Goal: Task Accomplishment & Management: Manage account settings

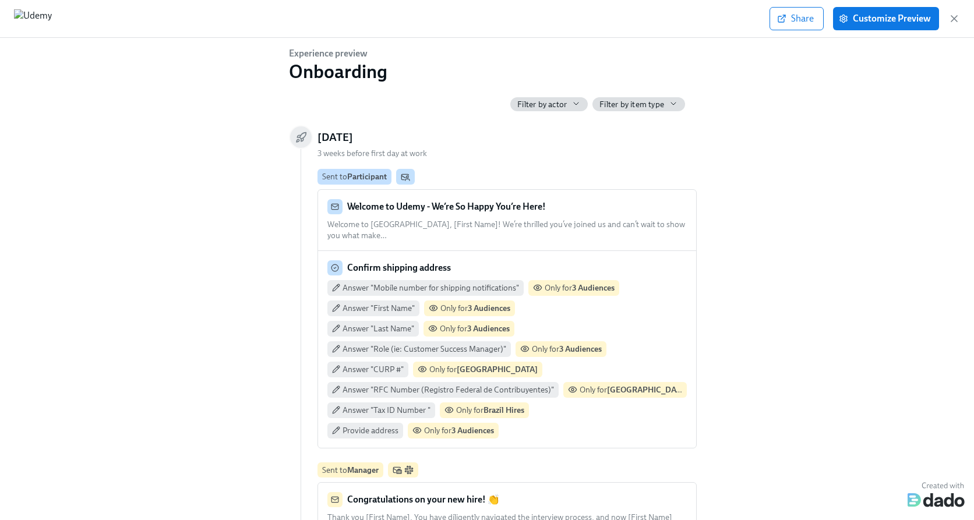
scroll to position [0, 18402]
click at [956, 17] on icon "button" at bounding box center [954, 19] width 12 height 12
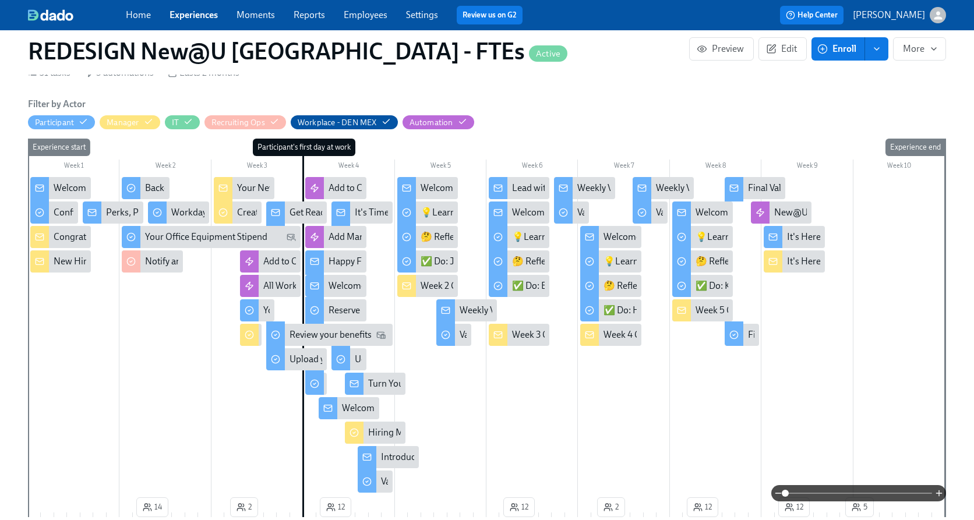
click at [194, 18] on link "Experiences" at bounding box center [194, 14] width 48 height 11
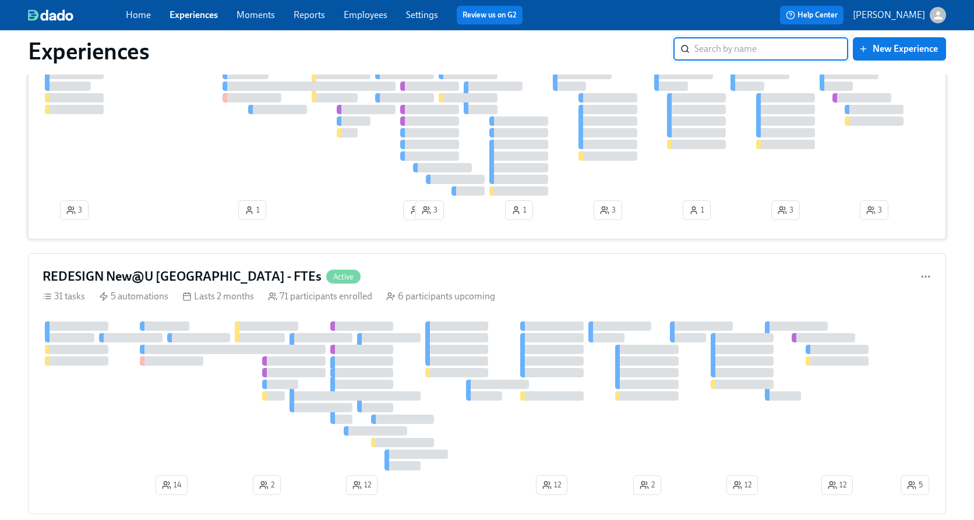
scroll to position [1163, 0]
click at [535, 283] on div "REDESIGN New@U [GEOGRAPHIC_DATA] - FTEs Active" at bounding box center [487, 275] width 889 height 17
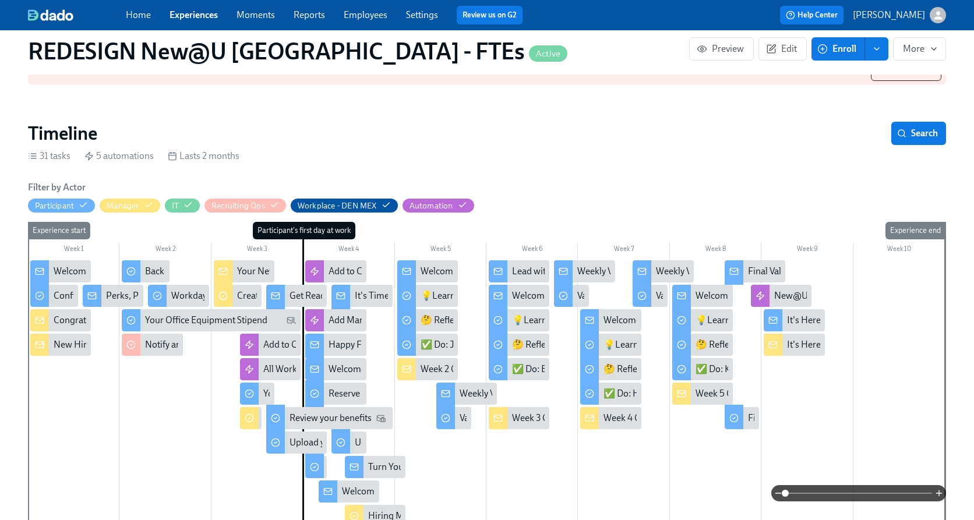
click at [245, 274] on div "Your New Hire's First 2 Days - What to Expect!" at bounding box center [327, 271] width 180 height 13
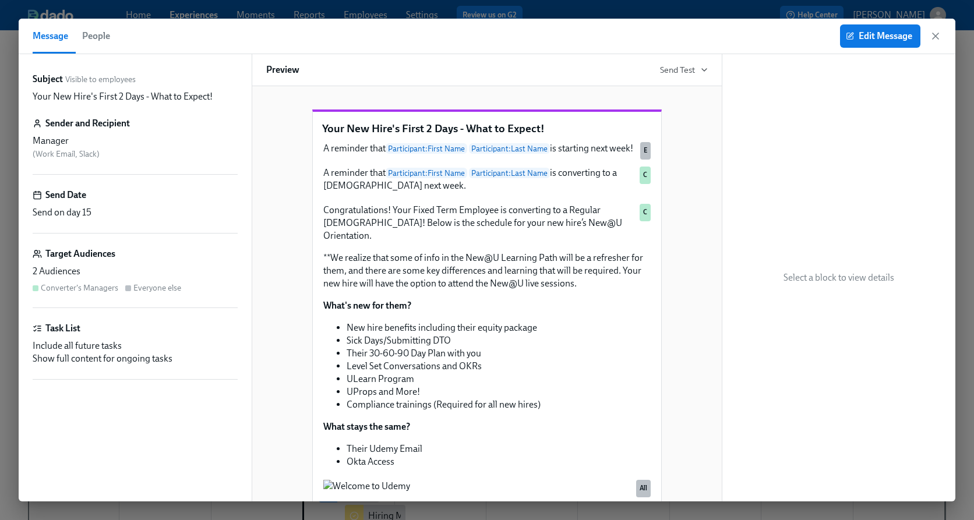
click at [942, 32] on div "Message People Edit Message" at bounding box center [487, 37] width 937 height 36
drag, startPoint x: 936, startPoint y: 33, endPoint x: 507, endPoint y: 227, distance: 471.1
click at [936, 33] on icon "button" at bounding box center [936, 36] width 12 height 12
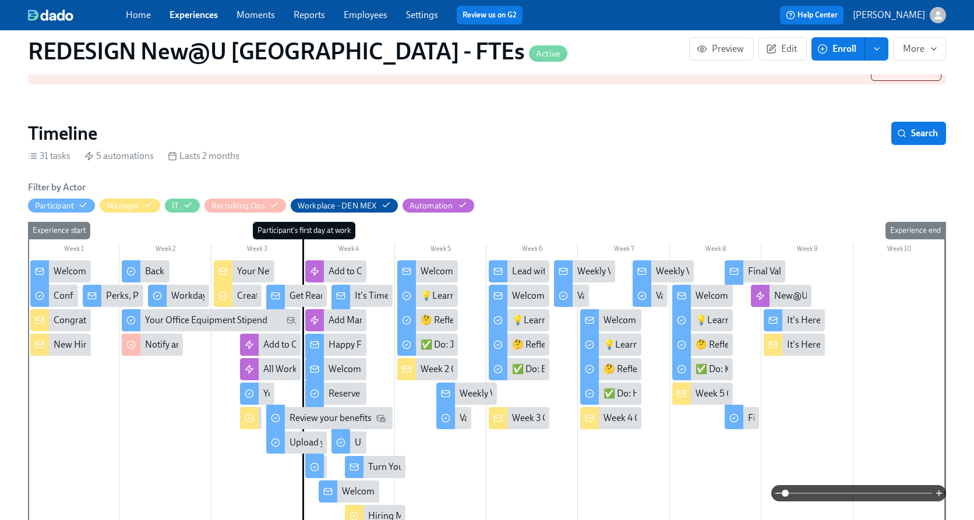
click at [251, 266] on div "Your New Hire's First 2 Days - What to Expect!" at bounding box center [327, 271] width 180 height 13
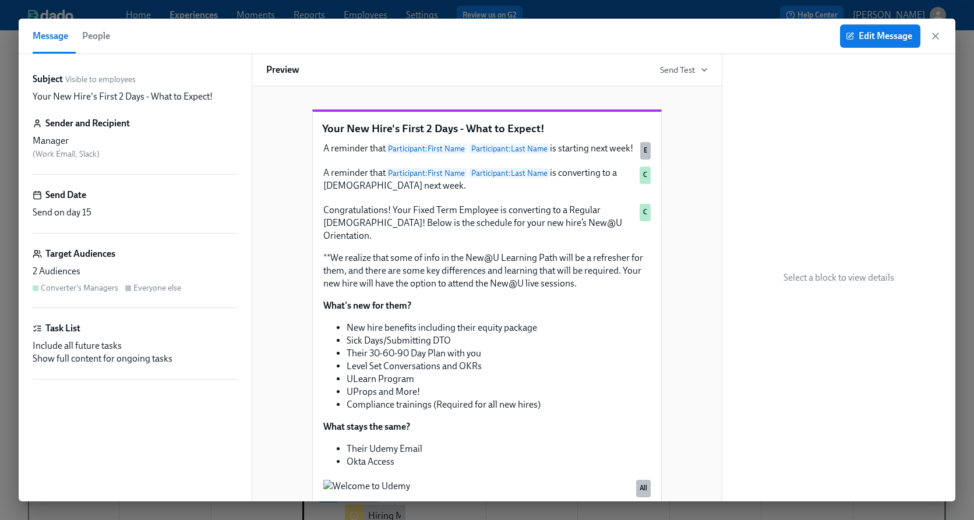
drag, startPoint x: 933, startPoint y: 41, endPoint x: 404, endPoint y: 252, distance: 569.7
click at [933, 41] on icon "button" at bounding box center [936, 36] width 12 height 12
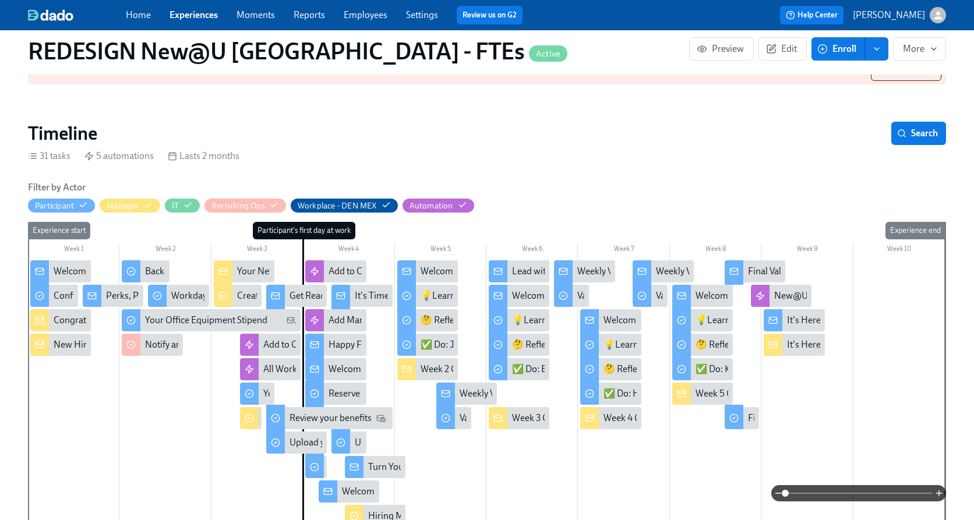
click at [257, 269] on div "Your New Hire's First 2 Days - What to Expect!" at bounding box center [327, 271] width 180 height 13
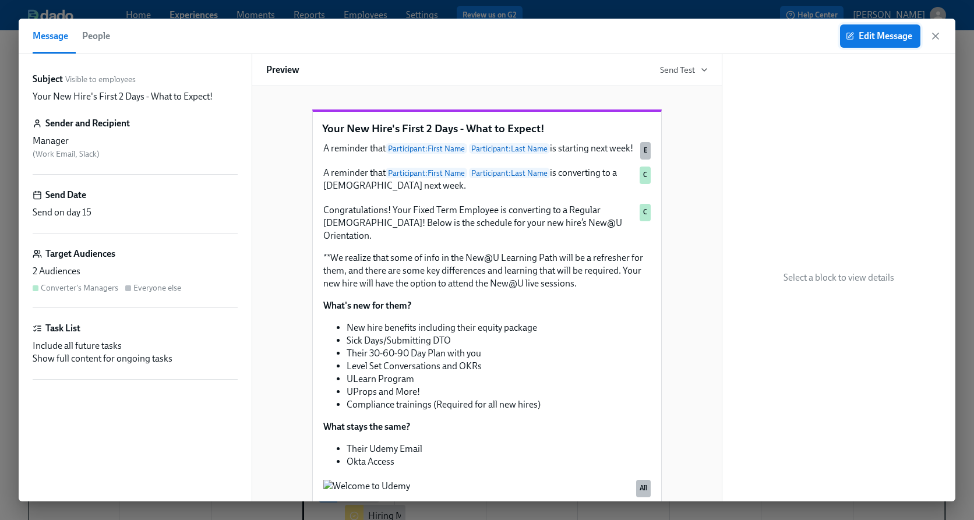
click at [884, 38] on span "Edit Message" at bounding box center [880, 36] width 64 height 12
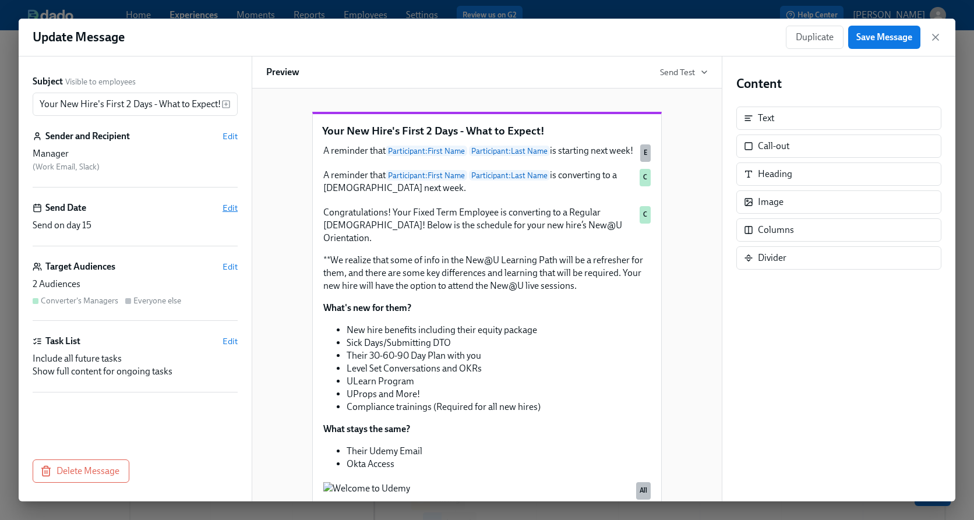
click at [225, 206] on span "Edit" at bounding box center [230, 208] width 15 height 12
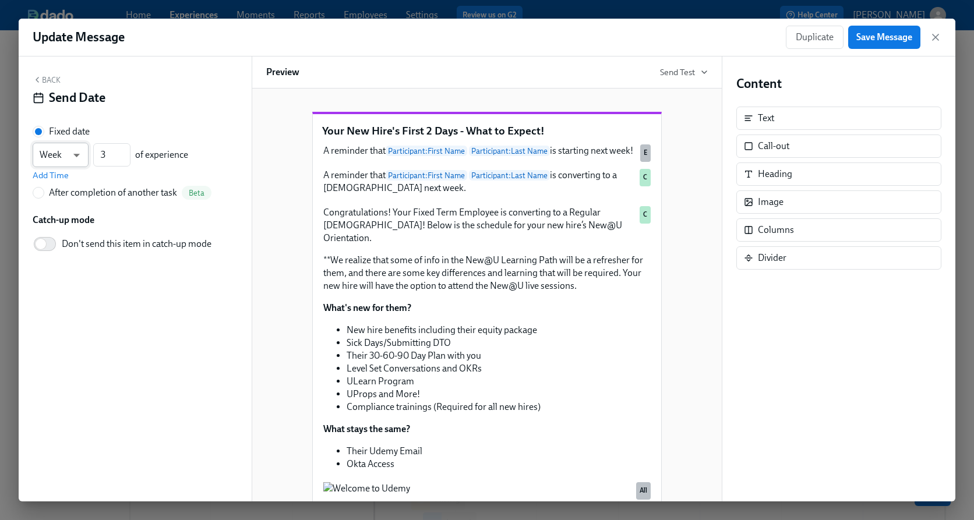
click at [79, 154] on body "Home Experiences Moments Reports Employees Settings Review us on G2 Help Center…" at bounding box center [487, 335] width 974 height 671
click at [58, 136] on li "Day" at bounding box center [61, 135] width 56 height 20
type input "d"
click at [112, 154] on input "3" at bounding box center [111, 154] width 37 height 23
type input "016"
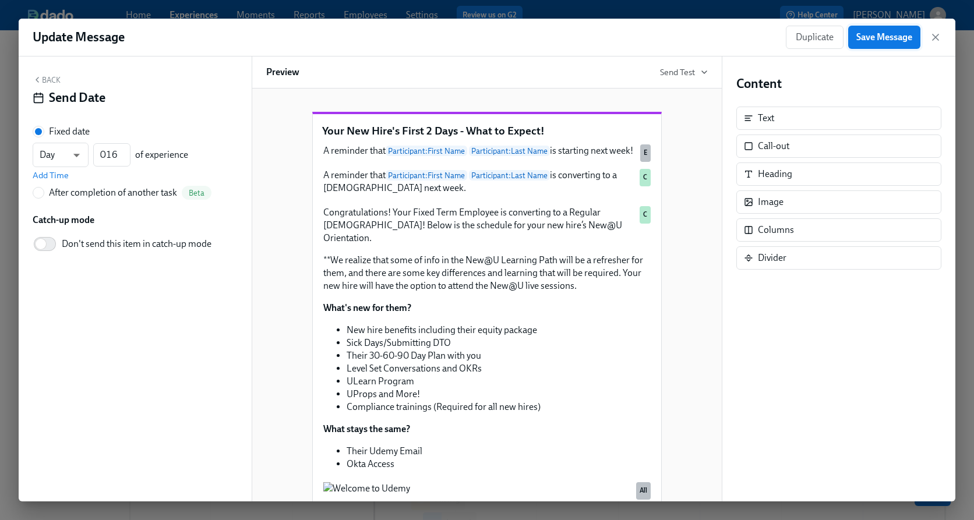
click at [887, 43] on button "Save Message" at bounding box center [884, 37] width 72 height 23
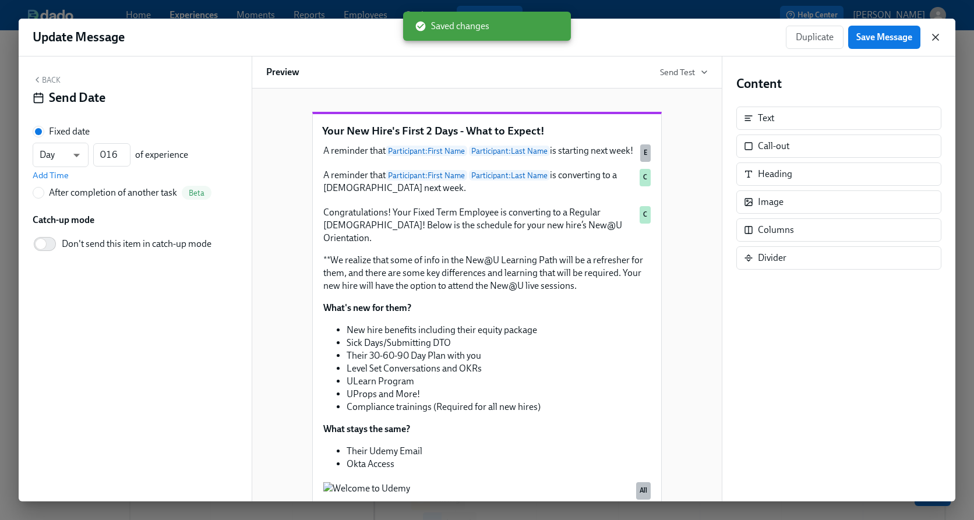
click at [934, 40] on icon "button" at bounding box center [936, 37] width 12 height 12
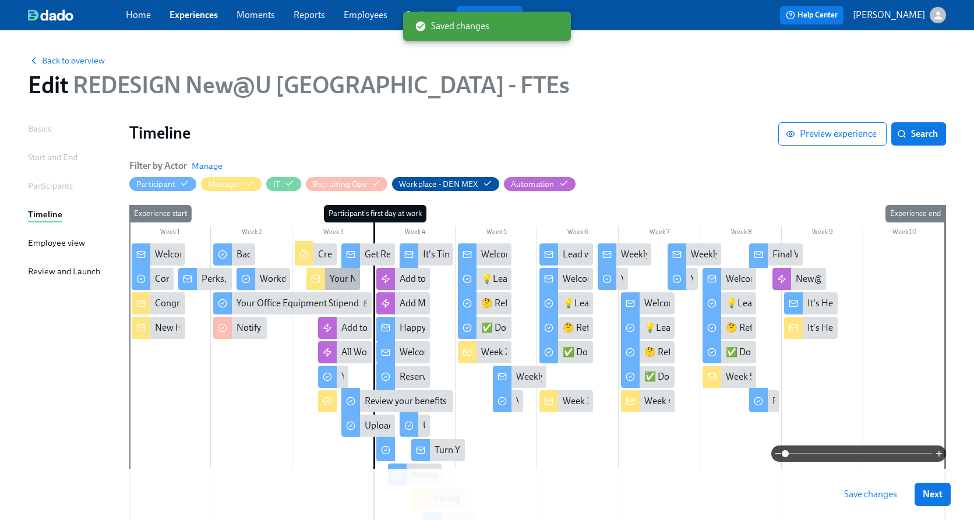
click at [344, 281] on div "Your New Hire's First 2 Days - What to Expect!" at bounding box center [420, 279] width 180 height 13
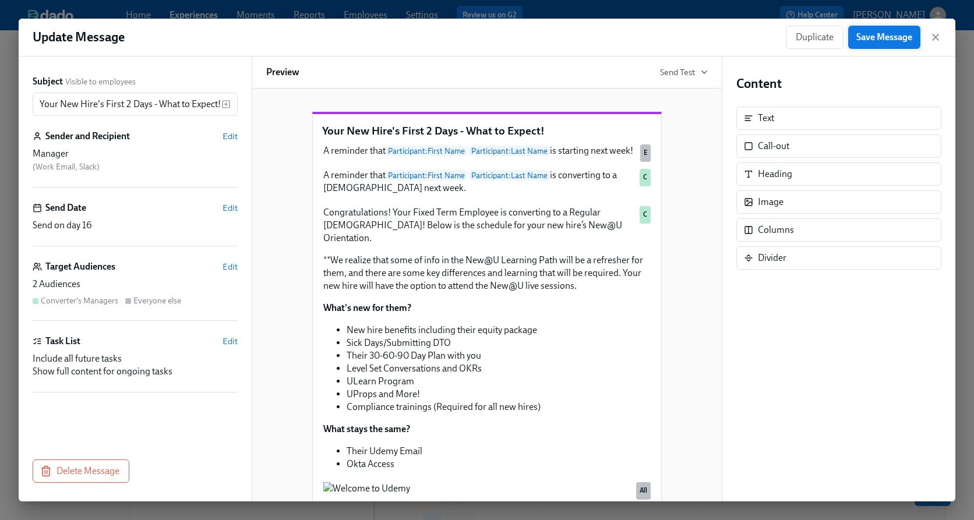
click at [901, 37] on span "Save Message" at bounding box center [884, 37] width 56 height 12
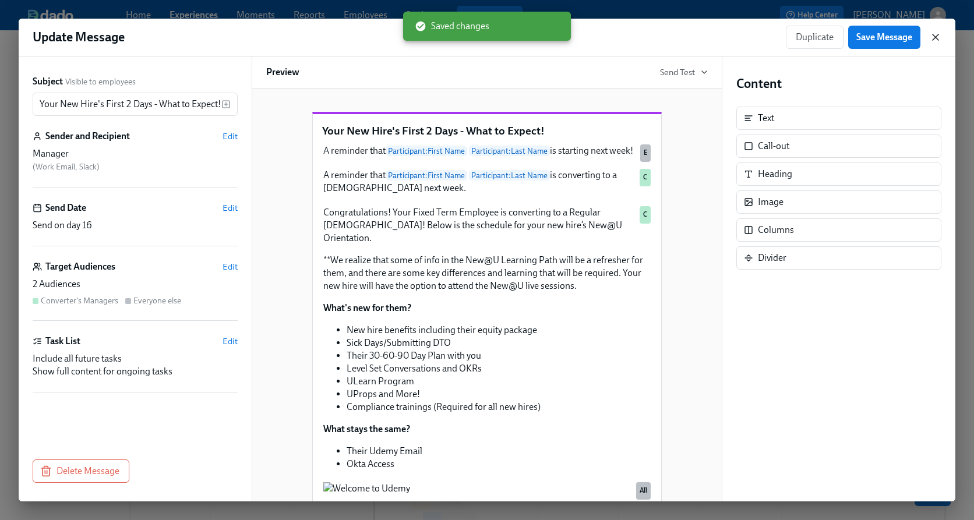
click at [937, 36] on icon "button" at bounding box center [936, 37] width 6 height 6
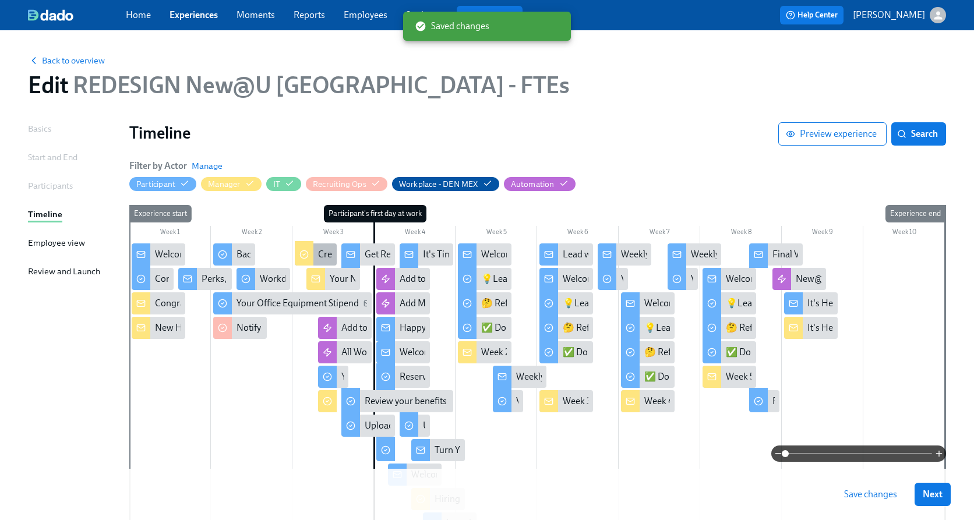
click at [327, 255] on div "Create {{participant.firstName}}'s onboarding plan" at bounding box center [419, 254] width 202 height 13
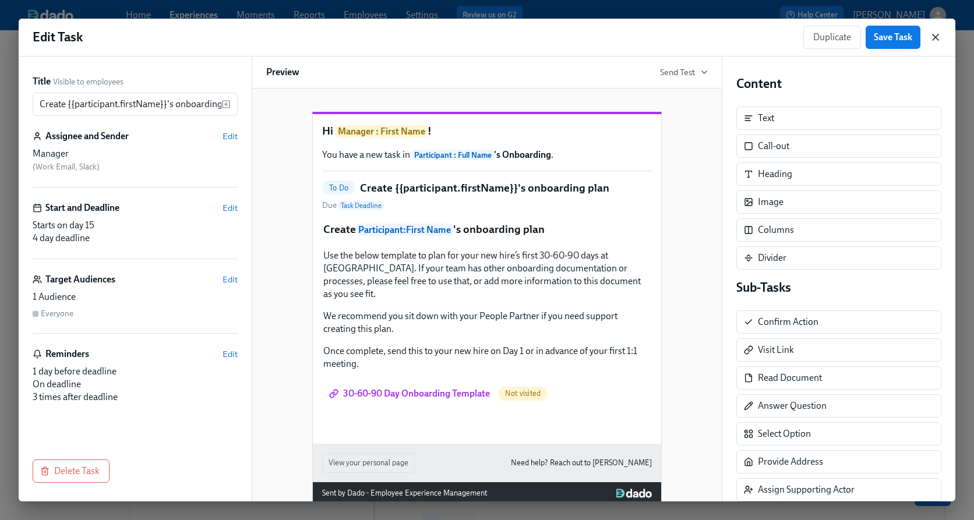
click at [938, 36] on icon "button" at bounding box center [936, 37] width 12 height 12
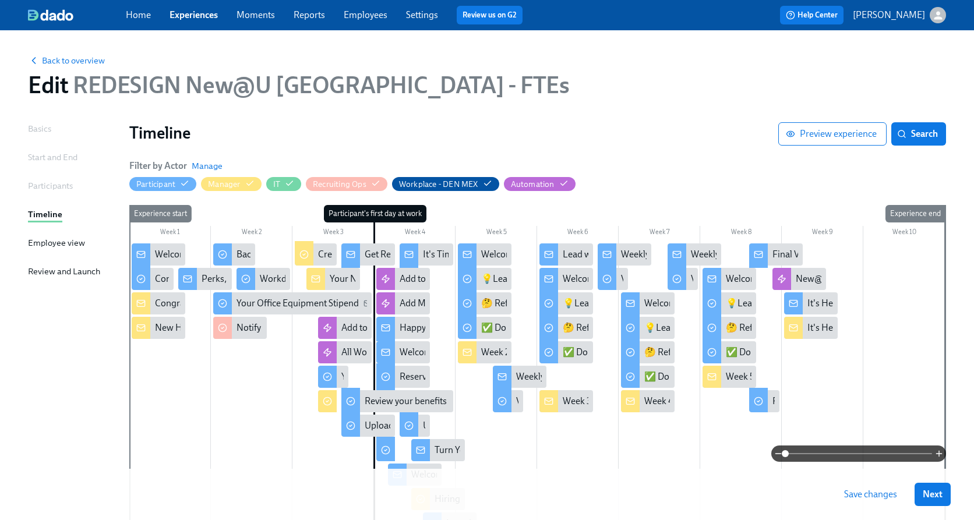
click at [870, 497] on span "Save changes" at bounding box center [870, 495] width 53 height 12
click at [408, 280] on div "Add to Cohort Slack Group" at bounding box center [452, 279] width 105 height 13
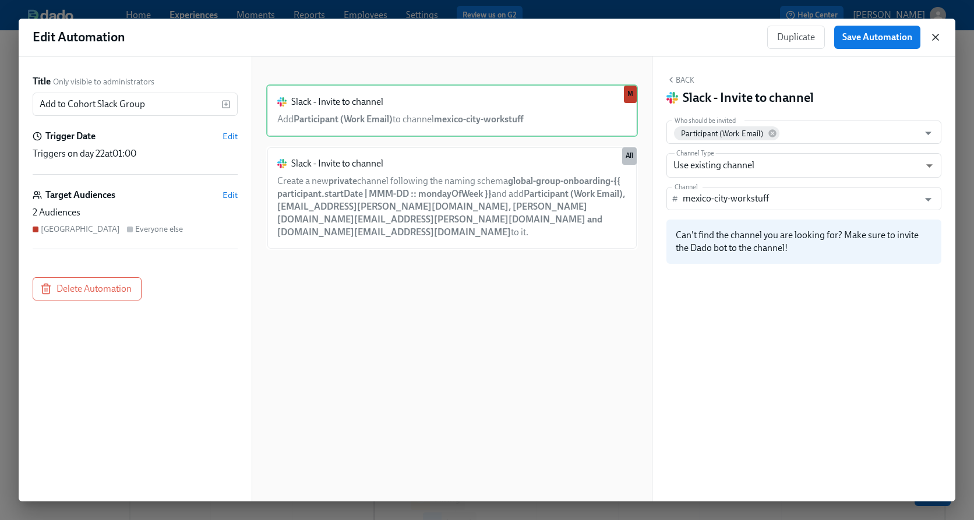
click at [933, 38] on icon "button" at bounding box center [936, 37] width 12 height 12
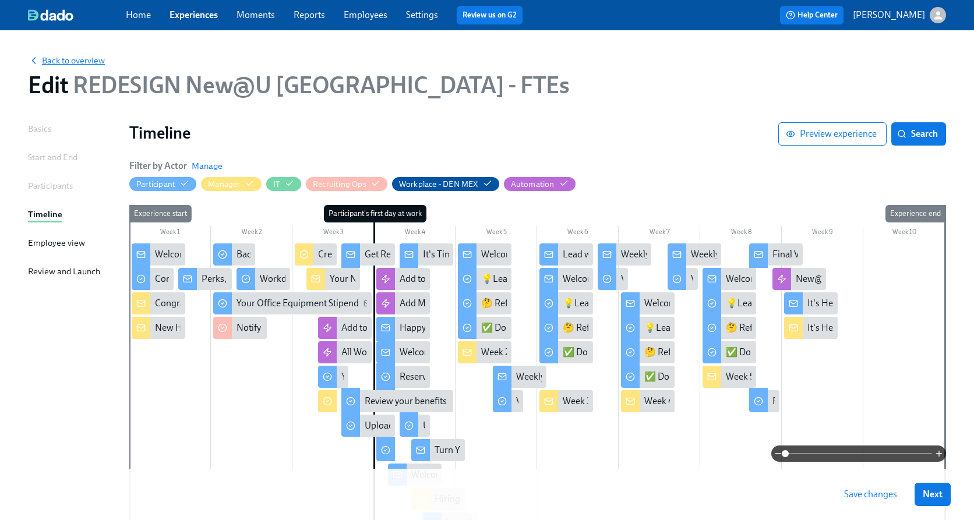
click at [72, 60] on span "Back to overview" at bounding box center [66, 61] width 77 height 12
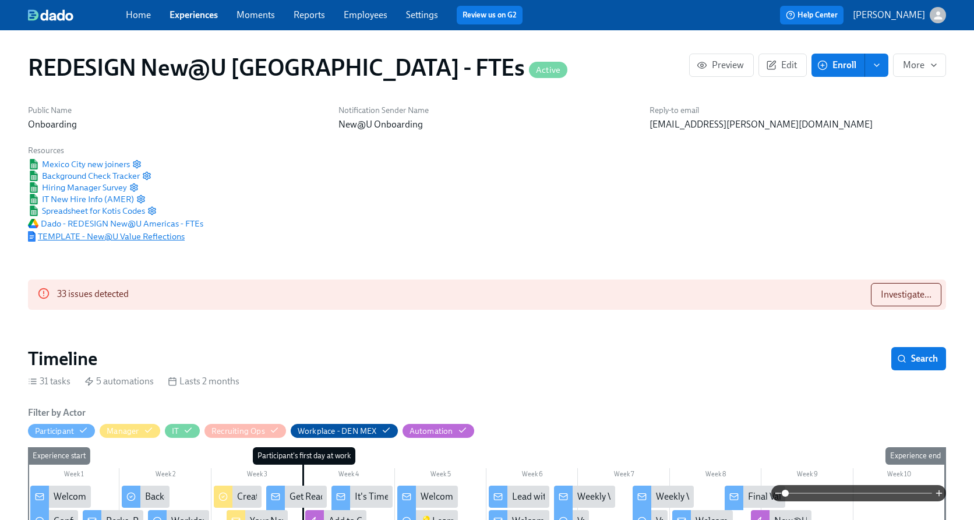
scroll to position [0, 8832]
click at [88, 237] on span "TEMPLATE - New@U Value Reflections" at bounding box center [106, 237] width 157 height 12
click at [200, 12] on link "Experiences" at bounding box center [194, 14] width 48 height 11
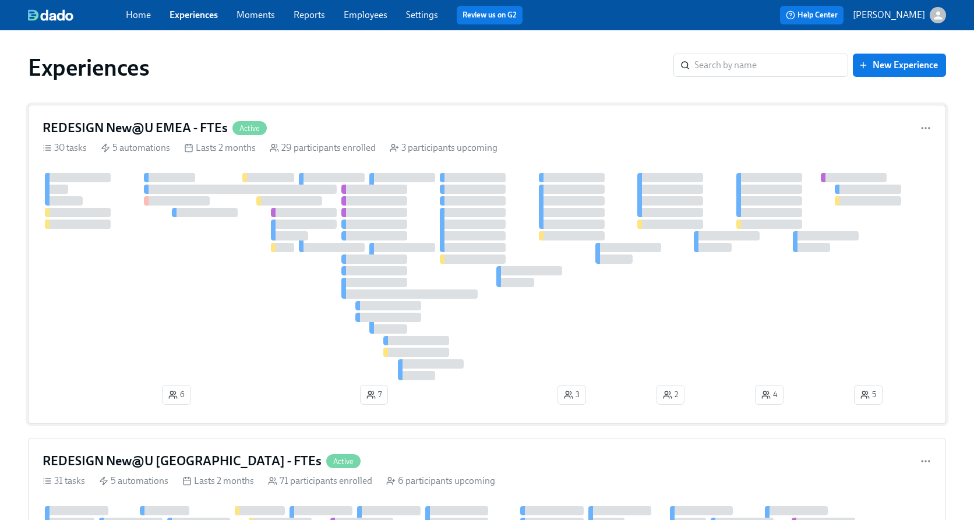
scroll to position [3, 0]
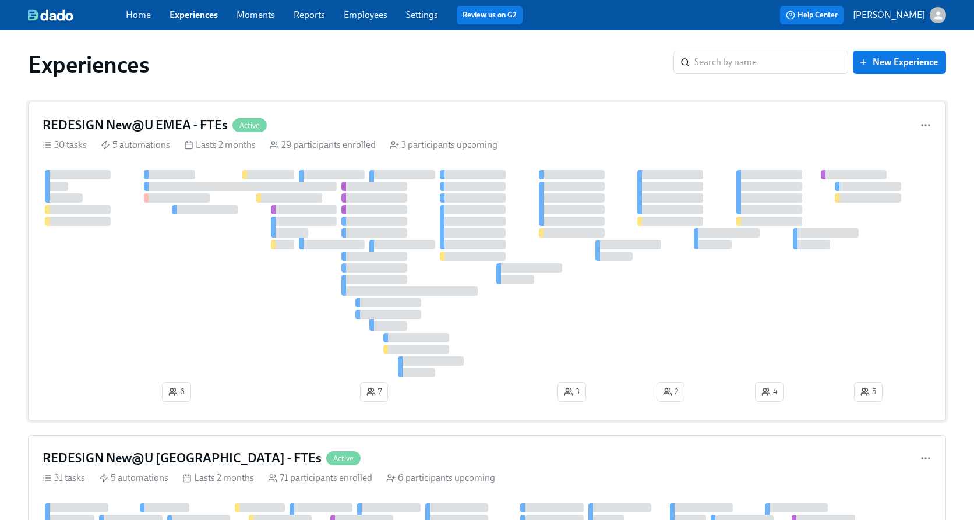
click at [225, 265] on div at bounding box center [487, 273] width 889 height 207
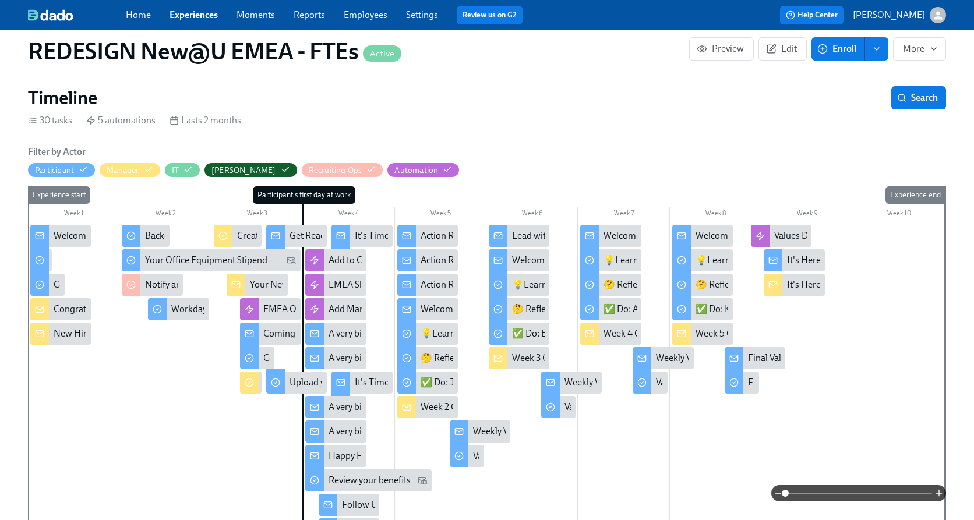
scroll to position [251, 0]
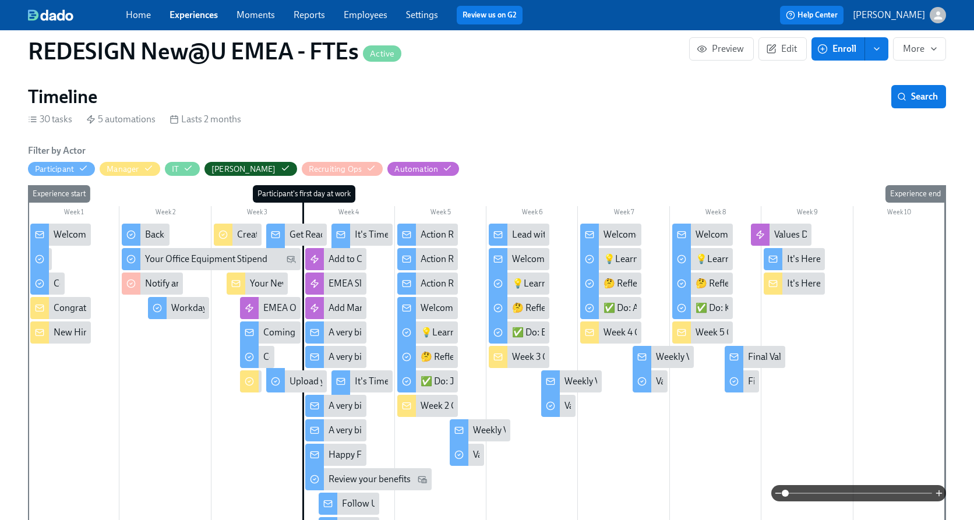
click at [435, 303] on div "Welcome to Week 2 at [GEOGRAPHIC_DATA] - you're off and running!" at bounding box center [559, 308] width 277 height 13
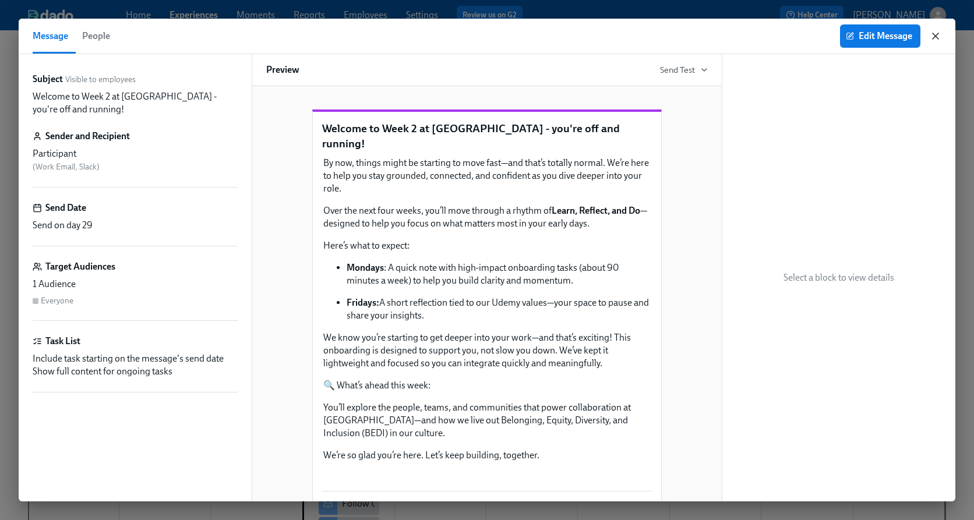
click at [932, 36] on icon "button" at bounding box center [936, 36] width 12 height 12
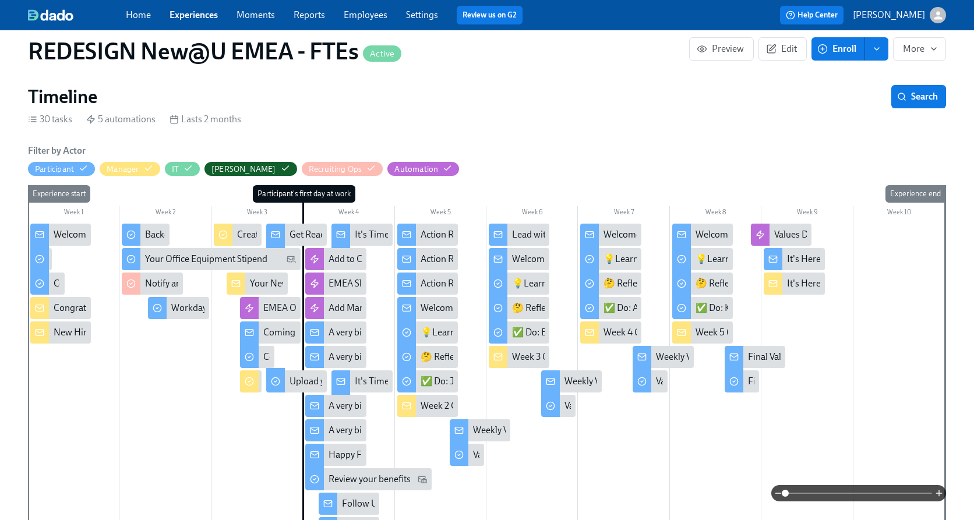
click at [488, 428] on div "Weekly Values Reflection—Embody Ownership" at bounding box center [565, 430] width 184 height 13
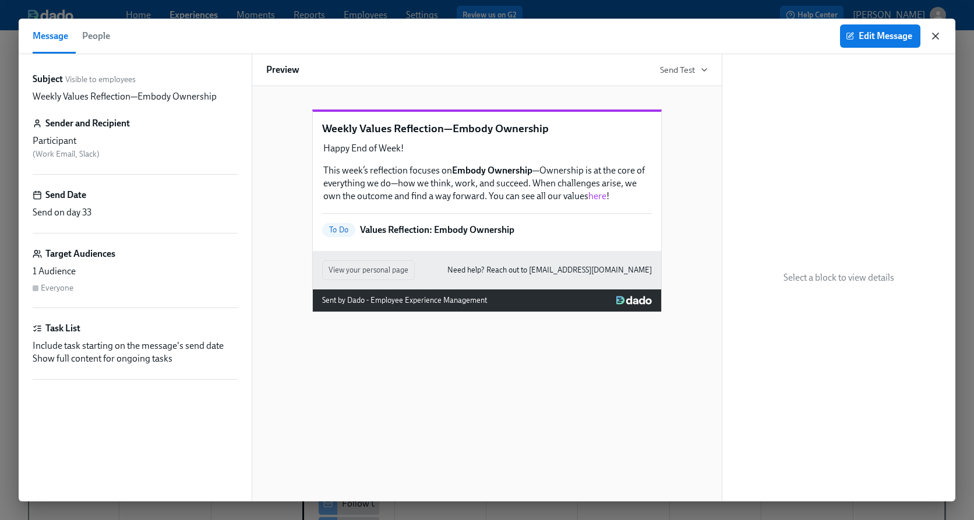
click at [938, 38] on icon "button" at bounding box center [936, 36] width 6 height 6
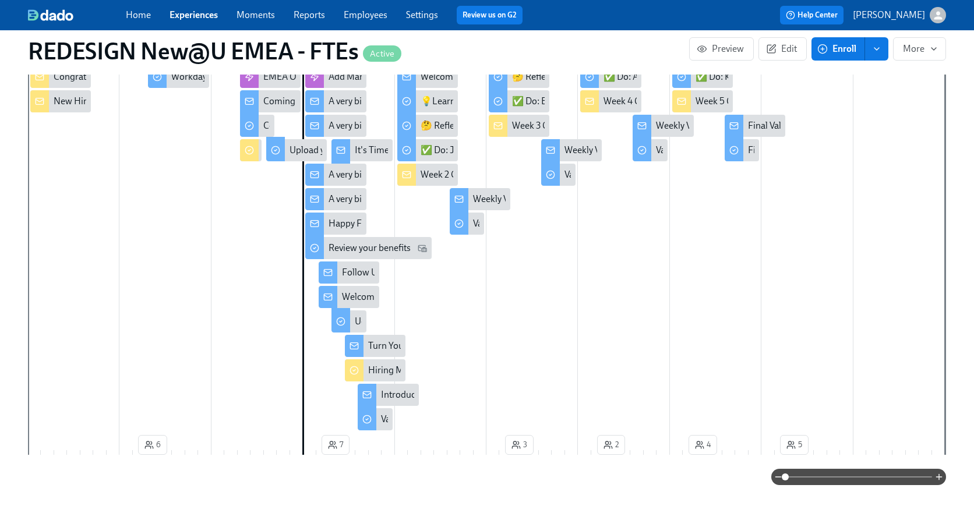
scroll to position [484, 0]
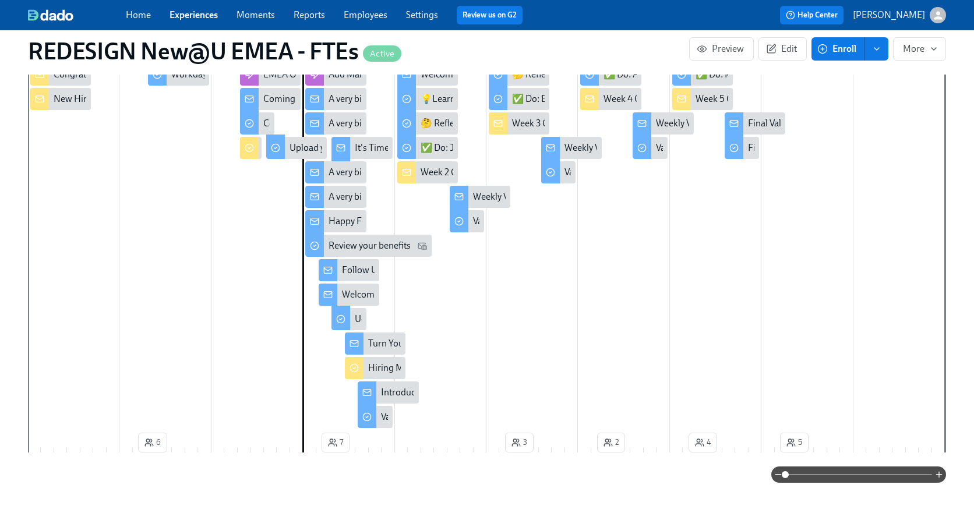
click at [392, 394] on div "Introduction to Weekly Reflections: Udemy Values" at bounding box center [479, 392] width 196 height 13
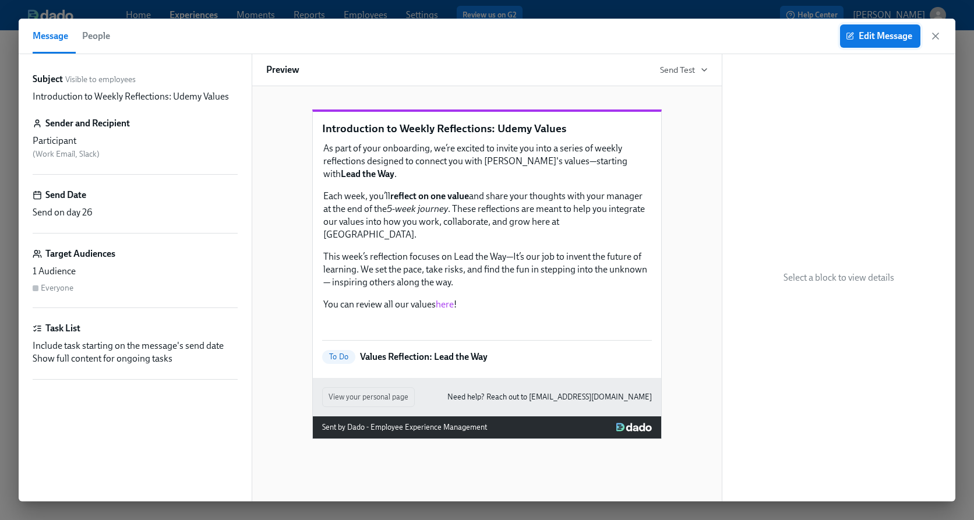
click at [864, 36] on span "Edit Message" at bounding box center [880, 36] width 64 height 12
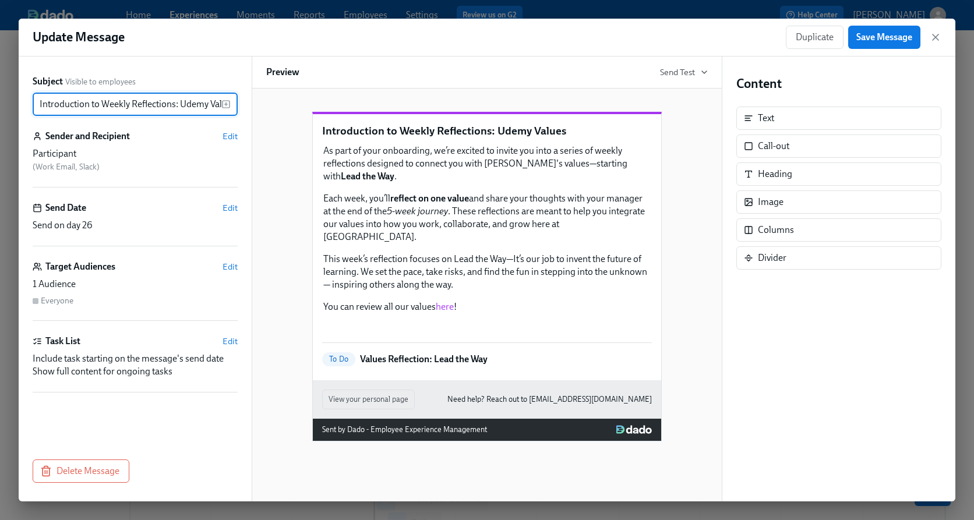
scroll to position [0, 15]
click at [939, 36] on icon "button" at bounding box center [936, 37] width 12 height 12
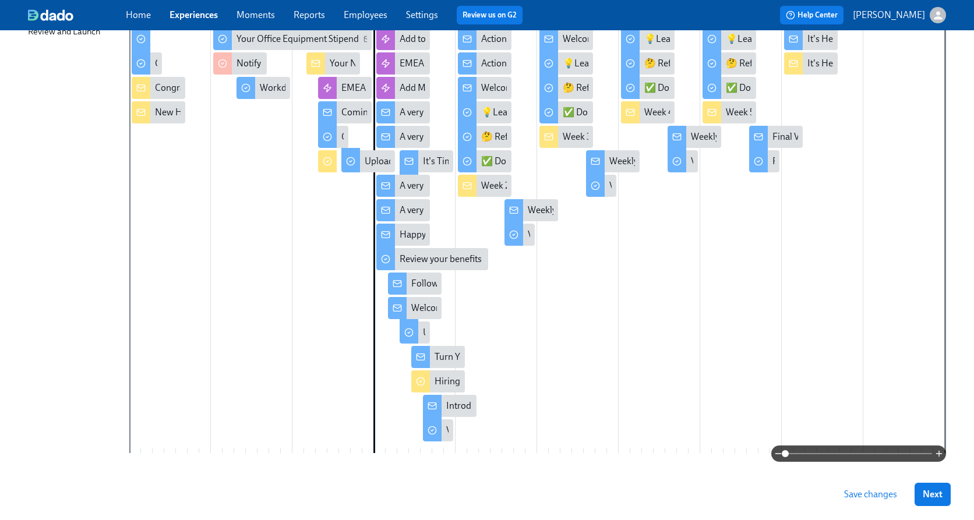
scroll to position [273, 0]
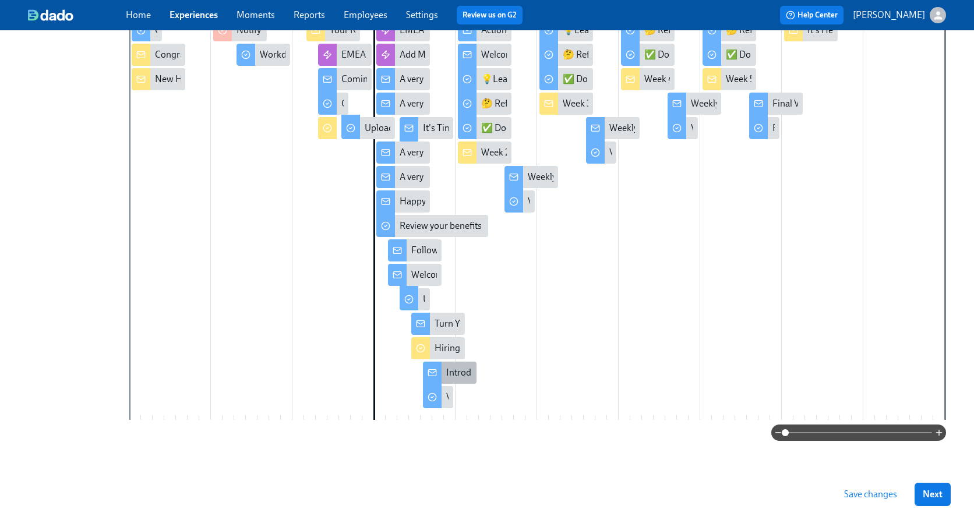
click at [457, 376] on div "Introduction to Weekly Reflections: Udemy Values" at bounding box center [544, 372] width 196 height 13
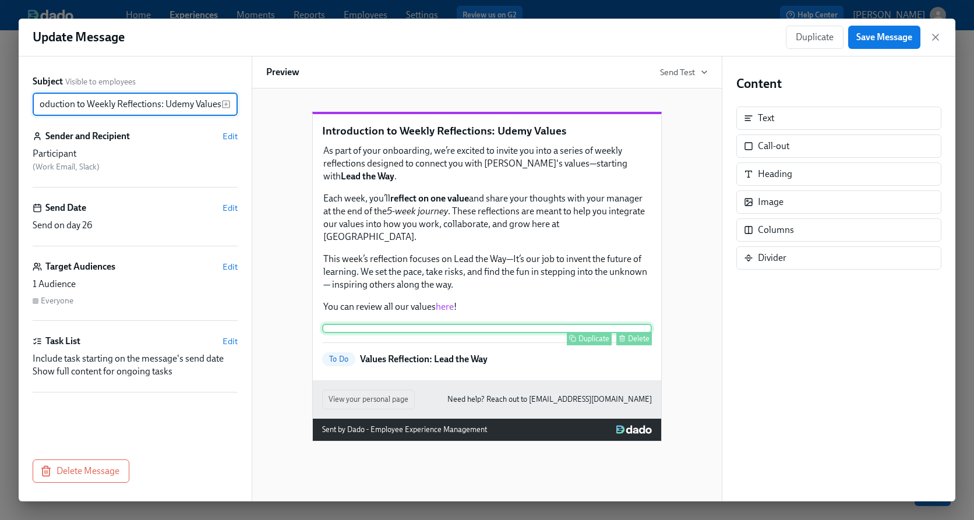
scroll to position [54, 0]
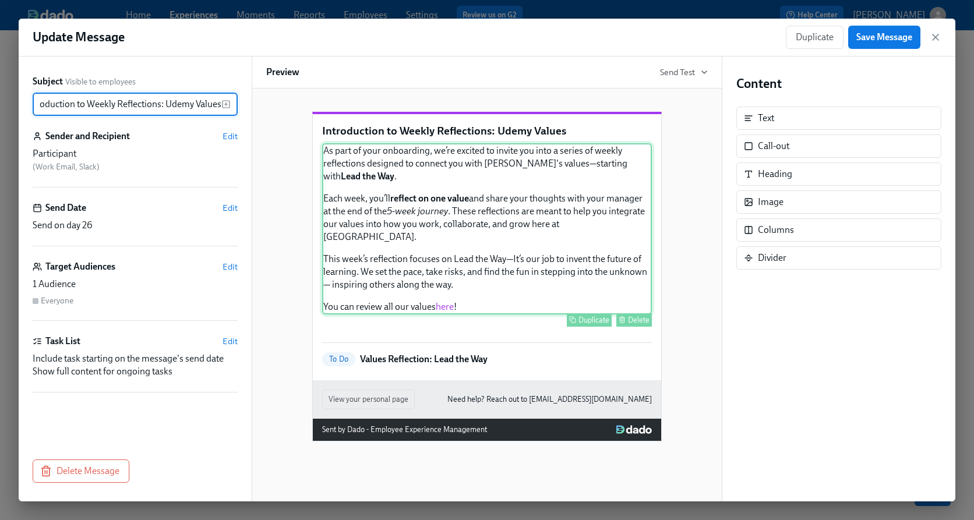
click at [500, 202] on div "As part of your onboarding, we’re excited to invite you into a series of weekly…" at bounding box center [487, 228] width 330 height 171
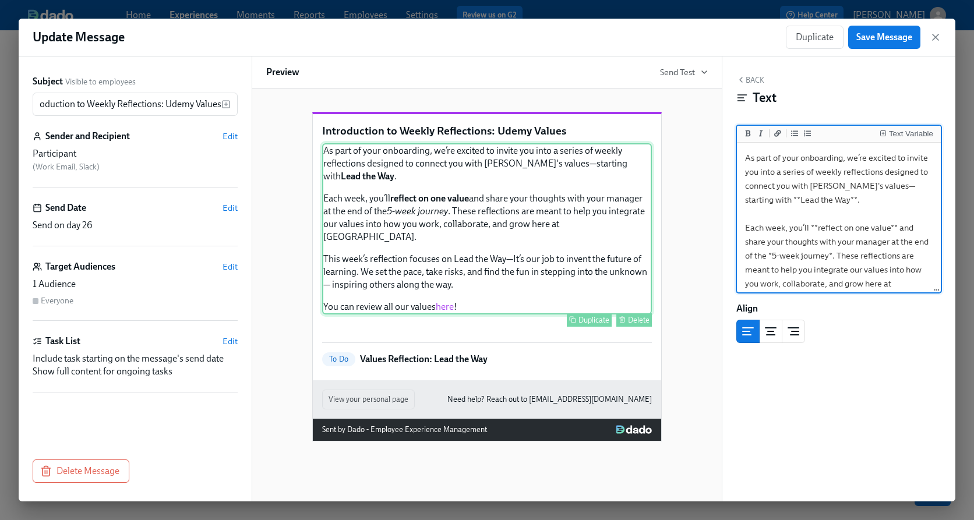
scroll to position [0, 0]
click at [518, 366] on div "To Do Values Reflection: Lead the Way" at bounding box center [487, 359] width 330 height 14
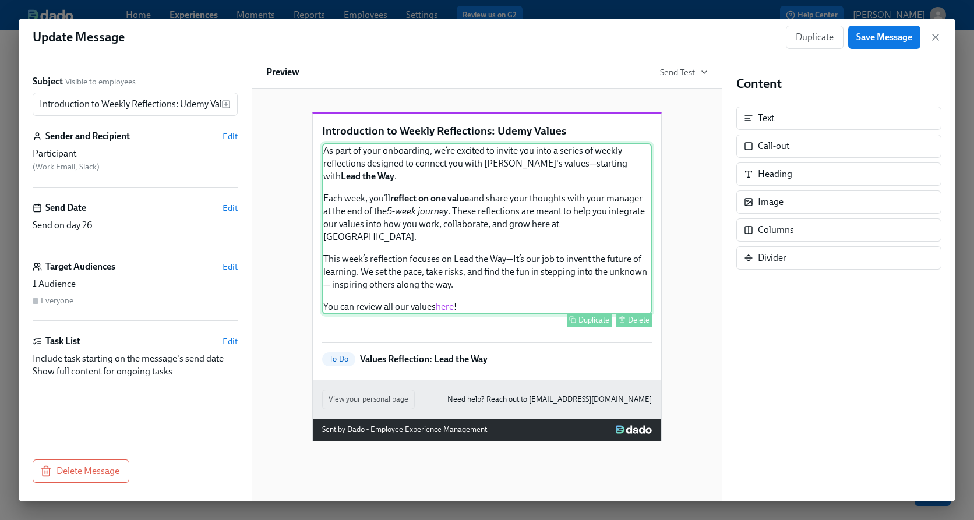
click at [528, 168] on div "As part of your onboarding, we’re excited to invite you into a series of weekly…" at bounding box center [487, 228] width 330 height 171
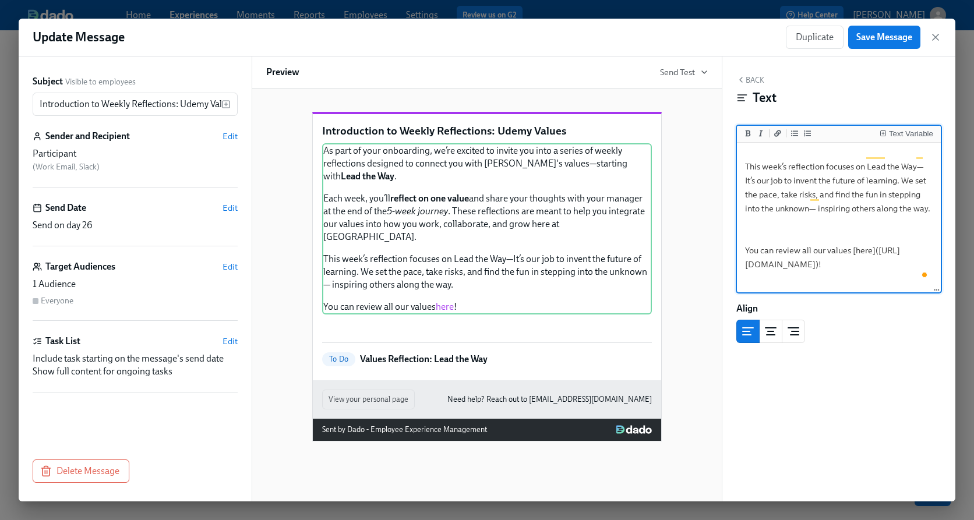
scroll to position [159, 0]
click at [937, 40] on icon "button" at bounding box center [936, 37] width 12 height 12
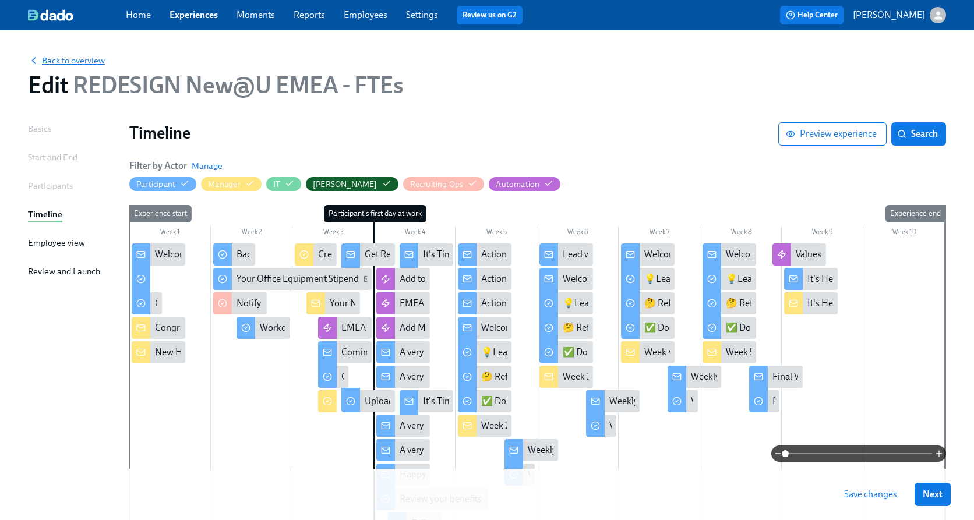
click at [81, 62] on span "Back to overview" at bounding box center [66, 61] width 77 height 12
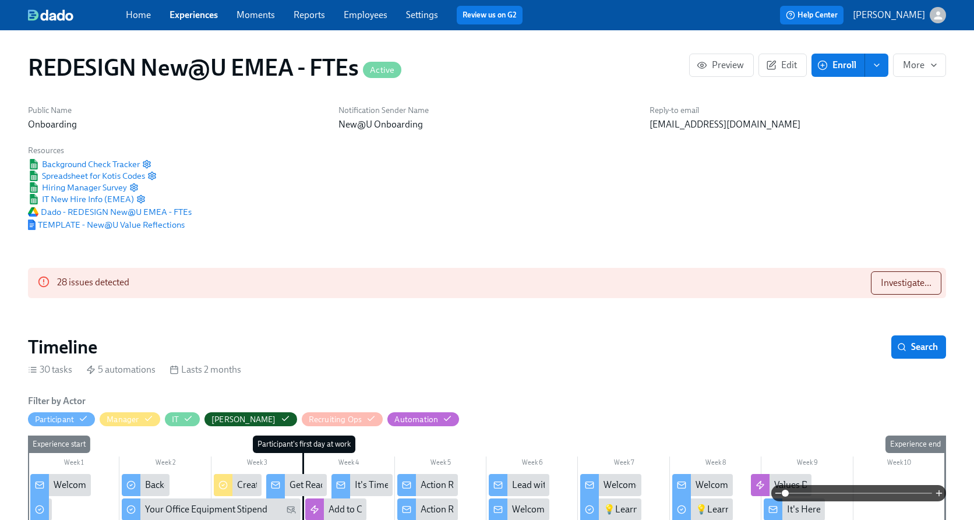
scroll to position [0, 6623]
click at [788, 68] on span "Edit" at bounding box center [782, 65] width 29 height 12
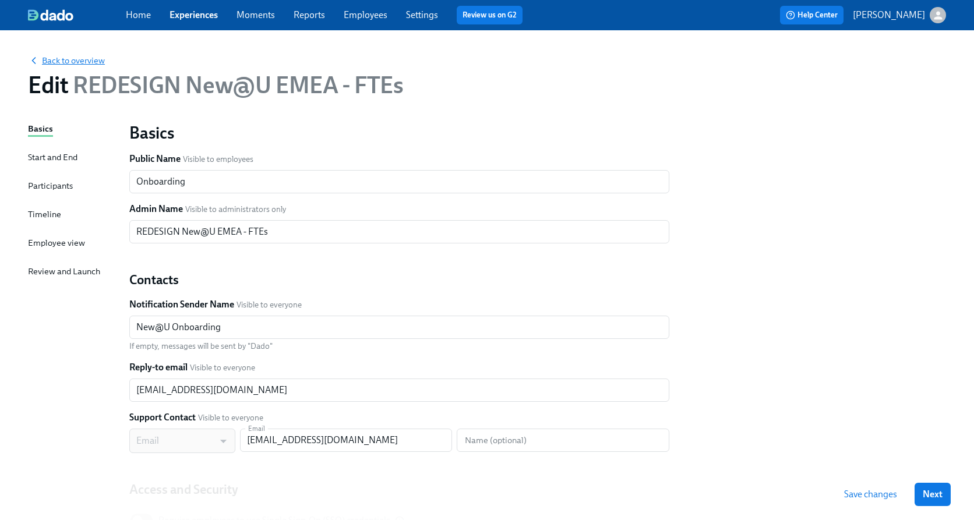
click at [46, 55] on span "Back to overview" at bounding box center [66, 61] width 77 height 12
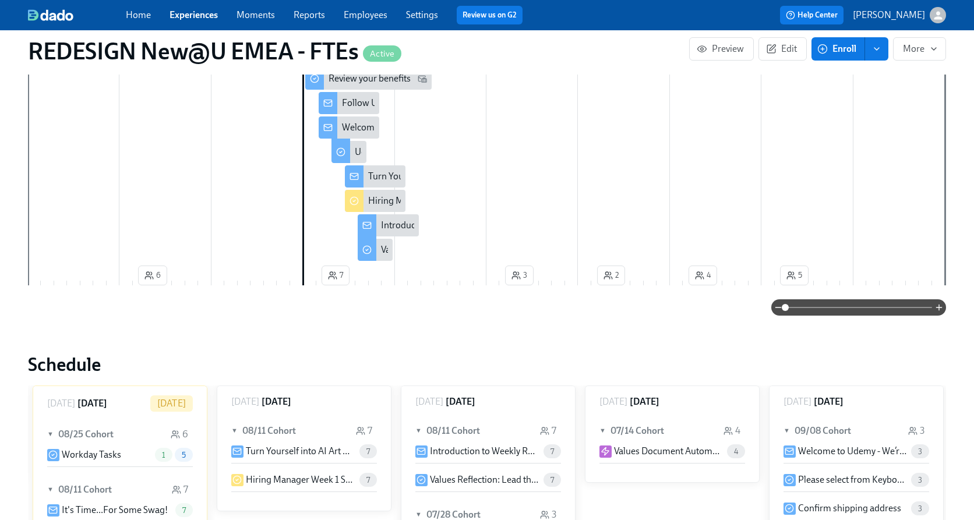
scroll to position [653, 0]
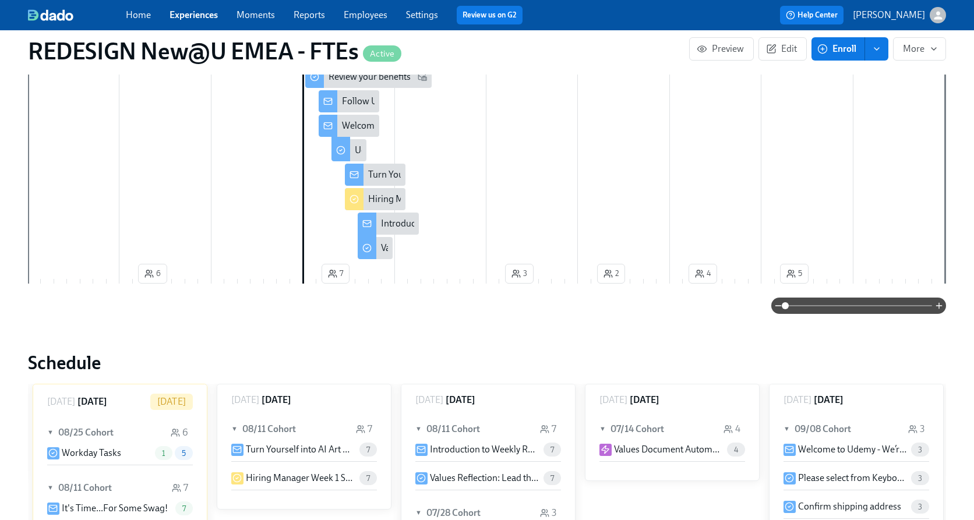
click at [397, 219] on div "Introduction to Weekly Reflections: Udemy Values" at bounding box center [479, 223] width 196 height 13
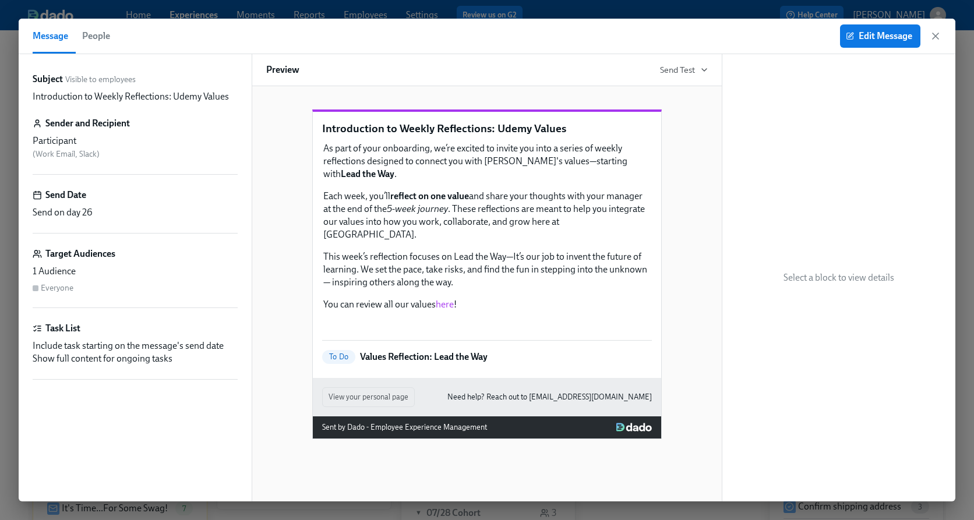
scroll to position [51, 0]
click at [936, 36] on icon "button" at bounding box center [936, 36] width 12 height 12
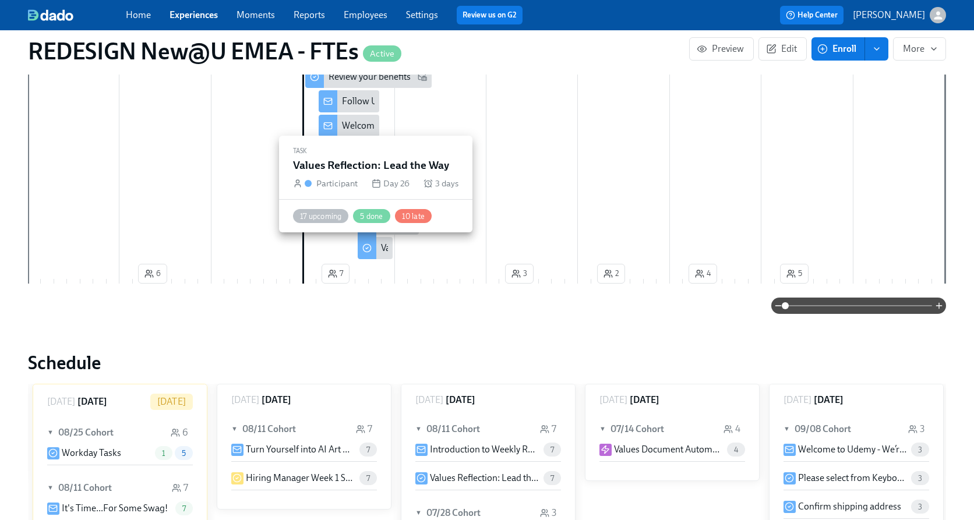
click at [382, 246] on div "Values Reflection: Lead the Way" at bounding box center [443, 248] width 124 height 13
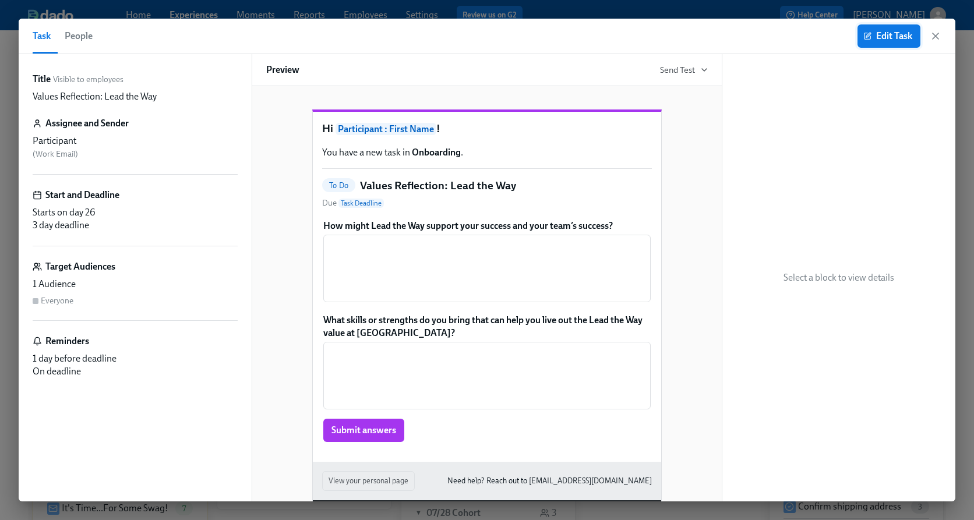
click at [869, 38] on icon "button" at bounding box center [867, 36] width 8 height 8
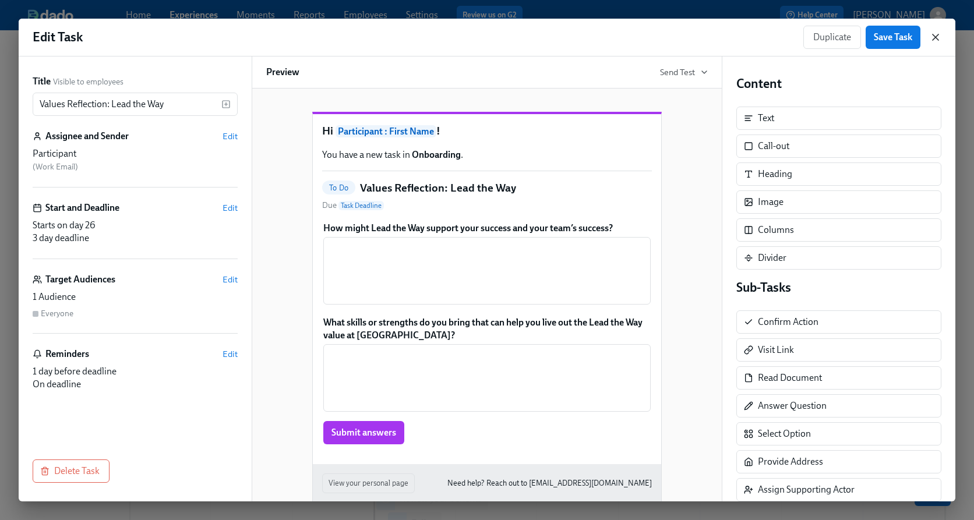
click at [935, 40] on icon "button" at bounding box center [936, 37] width 12 height 12
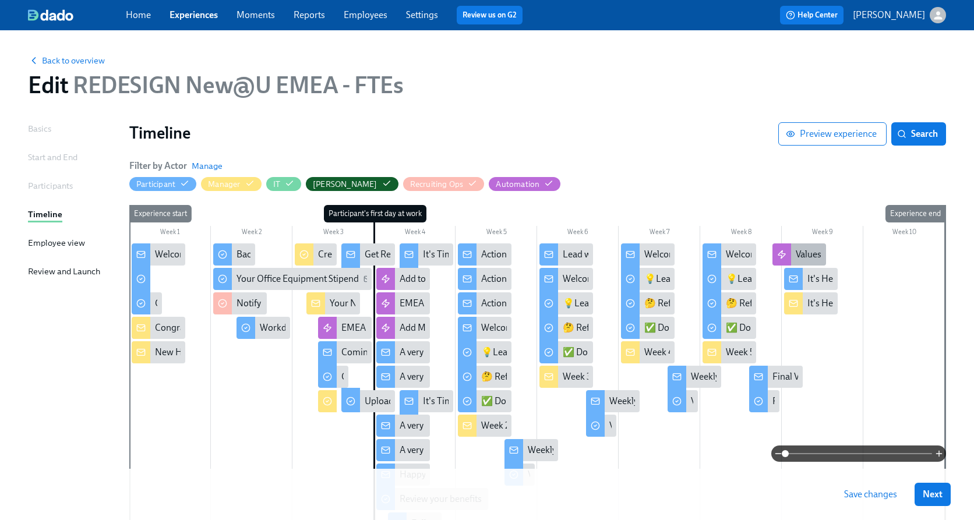
click at [787, 249] on div at bounding box center [781, 255] width 19 height 22
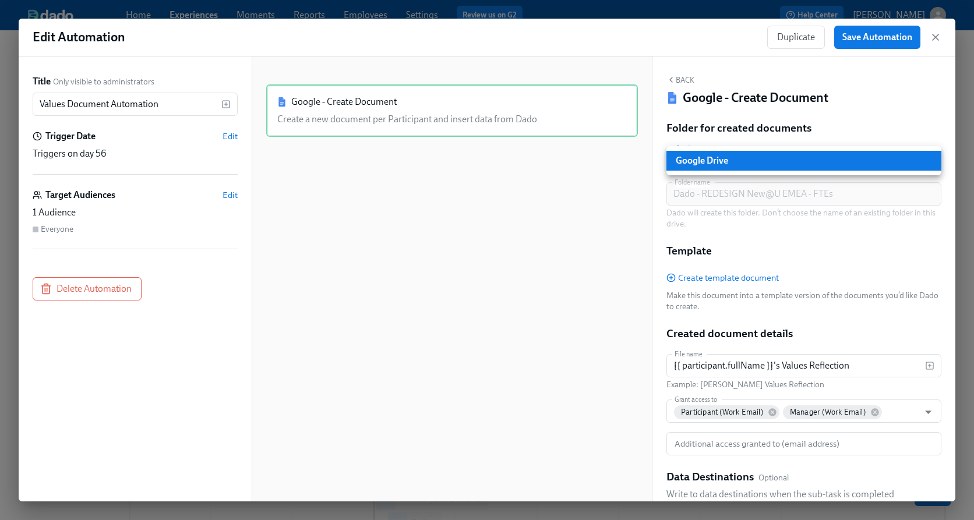
click at [742, 167] on body "Home Experiences Moments Reports Employees Settings Review us on G2 Help Center…" at bounding box center [487, 396] width 974 height 793
click at [481, 105] on div at bounding box center [487, 260] width 974 height 520
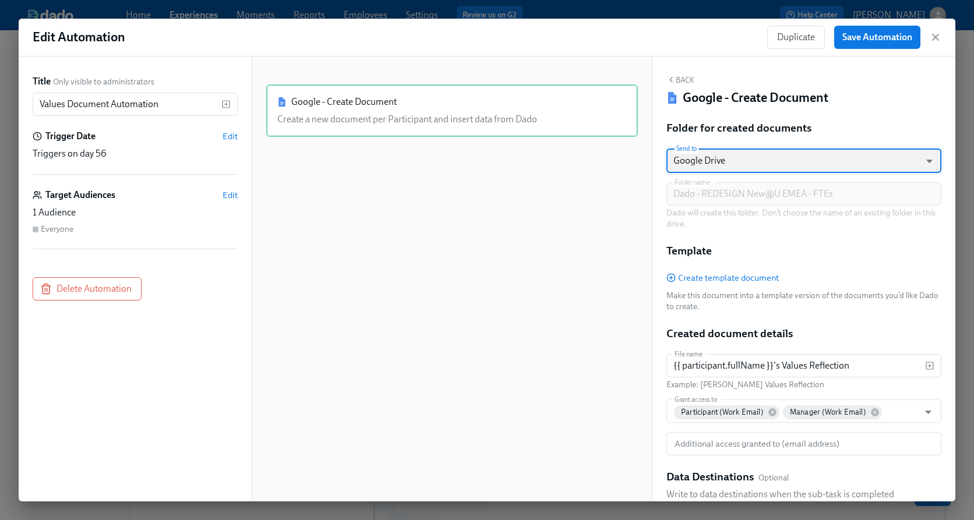
click at [481, 105] on div "Google - Create Document Create a new document per Participant and insert data …" at bounding box center [452, 110] width 372 height 52
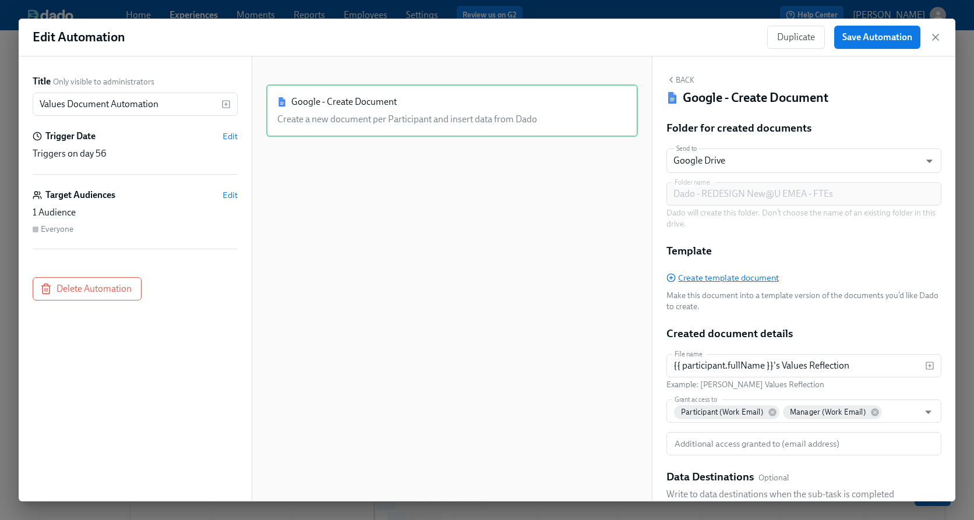
click at [707, 280] on span "Create template document" at bounding box center [722, 278] width 112 height 12
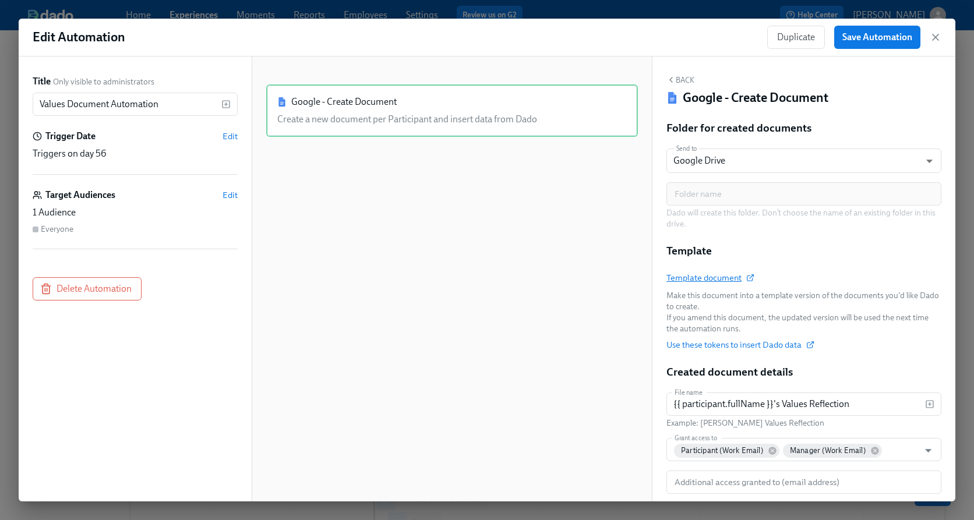
click at [720, 281] on span "Template document" at bounding box center [709, 278] width 87 height 12
click at [884, 37] on span "Save Automation" at bounding box center [877, 37] width 70 height 12
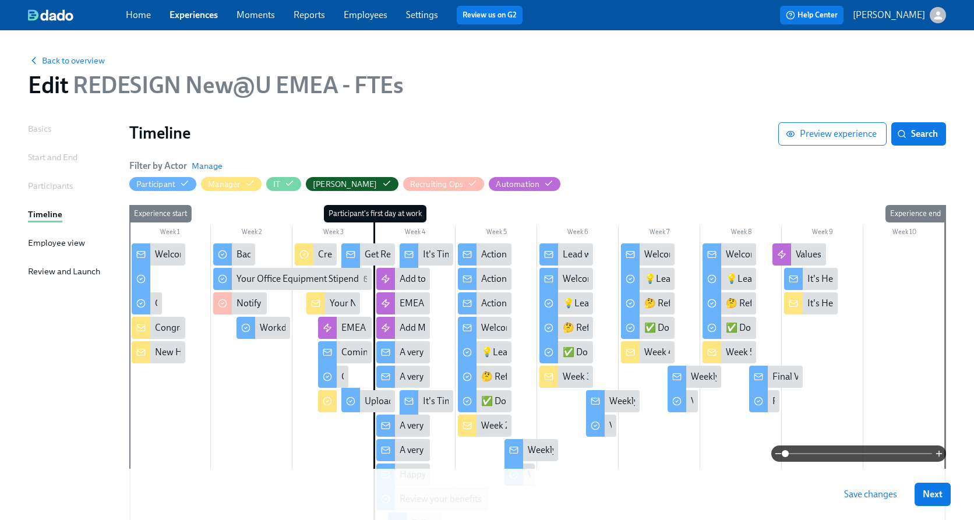
click at [870, 493] on span "Save changes" at bounding box center [870, 495] width 53 height 12
click at [80, 61] on span "Back to overview" at bounding box center [66, 61] width 77 height 12
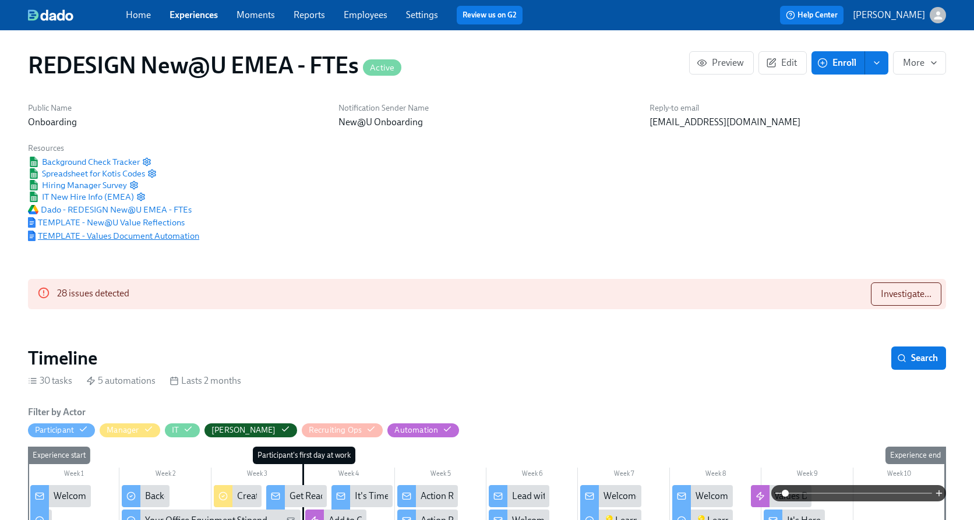
scroll to position [0, 6623]
click at [75, 235] on span "TEMPLATE - Values Document Automation" at bounding box center [113, 236] width 171 height 12
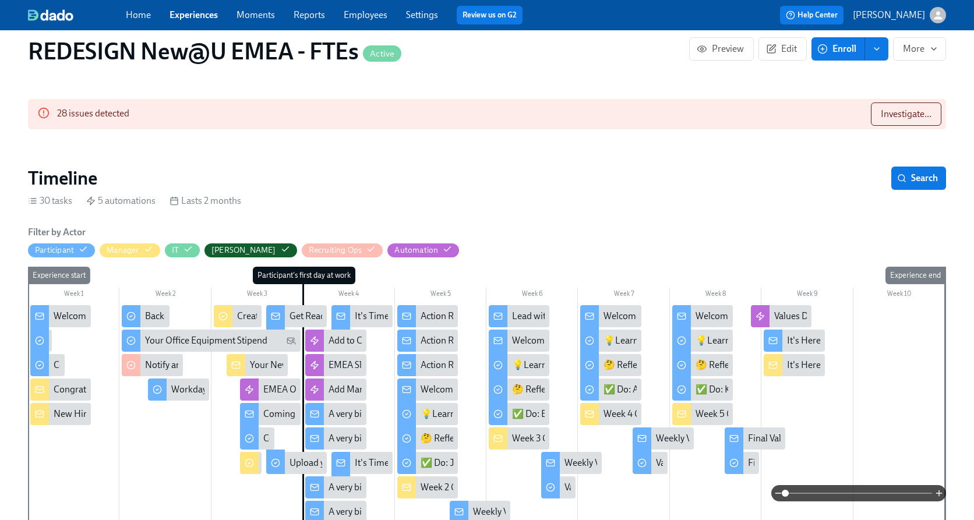
scroll to position [187, 0]
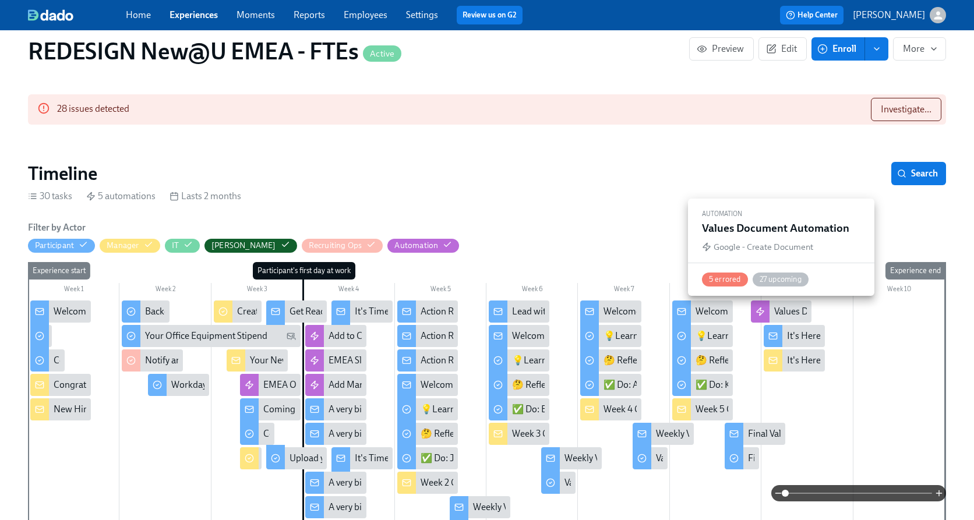
click at [792, 309] on div "Values Document Automation" at bounding box center [833, 311] width 119 height 13
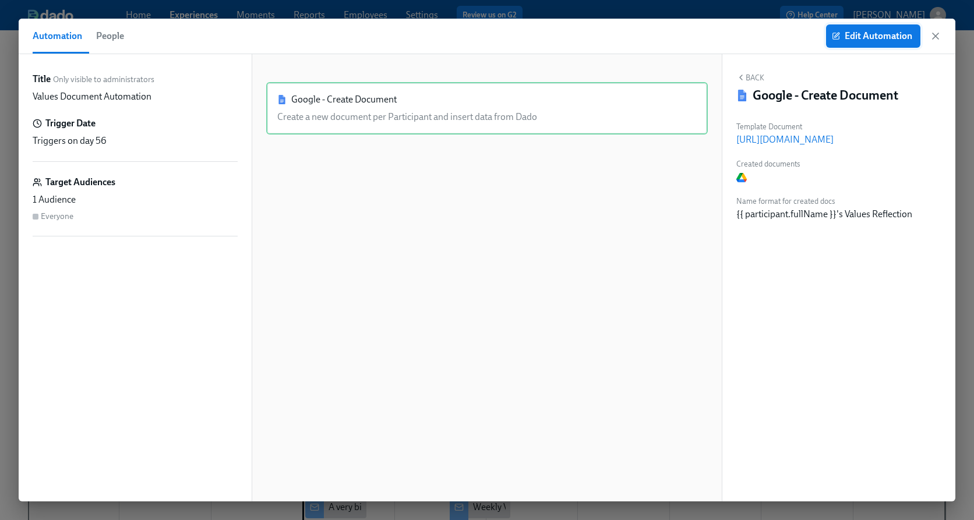
click at [867, 46] on button "Edit Automation" at bounding box center [873, 35] width 94 height 23
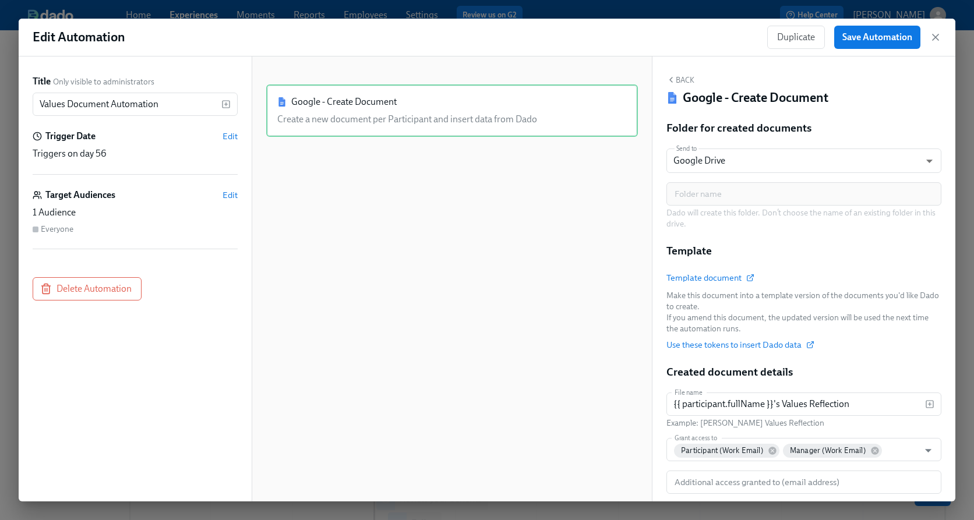
click at [941, 39] on icon "button" at bounding box center [936, 37] width 12 height 12
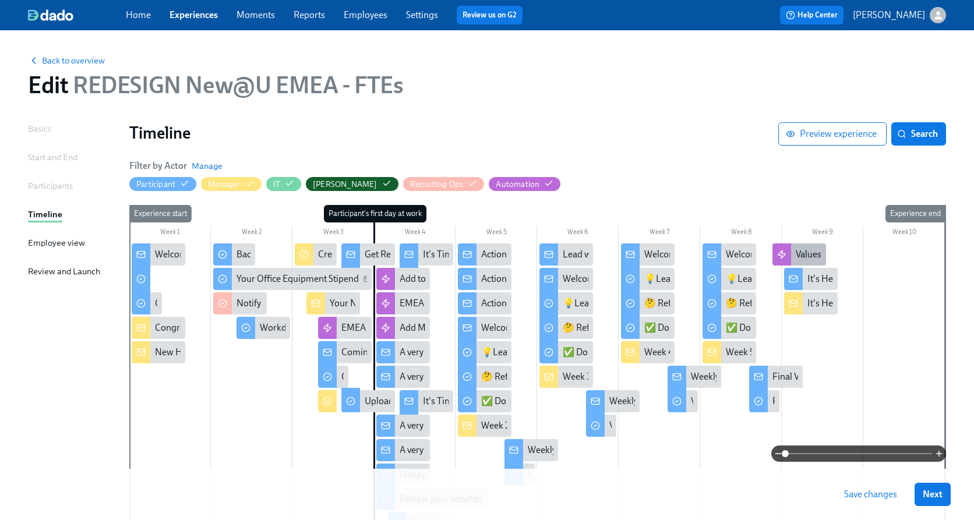
click at [796, 256] on div "Values Document Automation" at bounding box center [855, 254] width 119 height 13
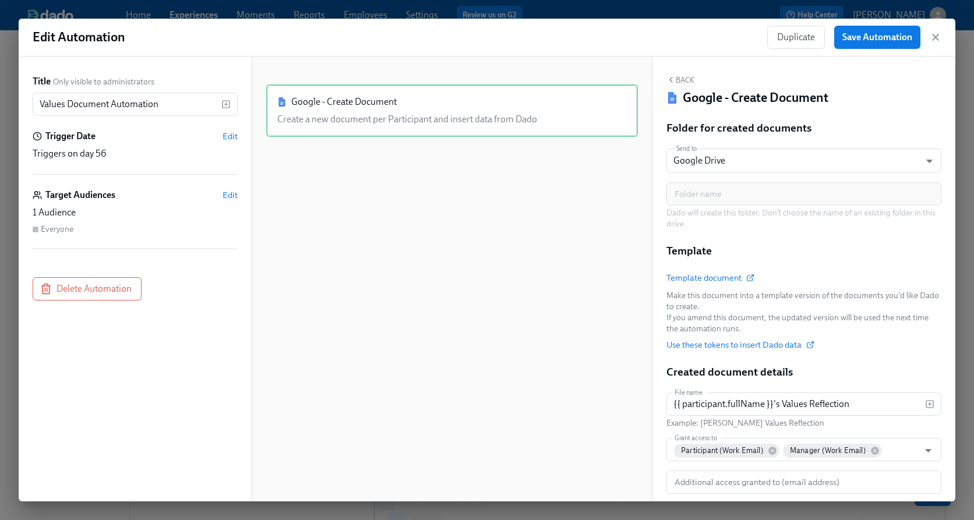
click at [685, 81] on button "Back" at bounding box center [680, 79] width 28 height 9
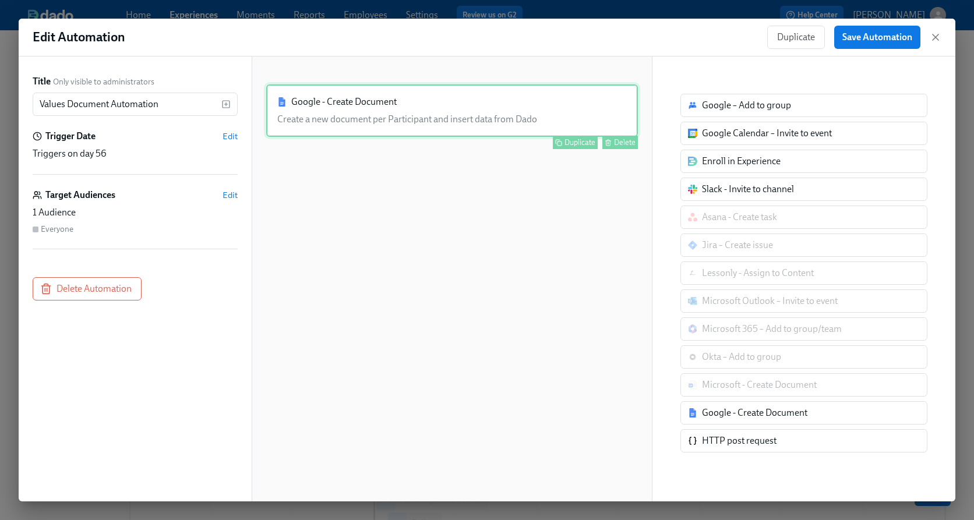
click at [418, 100] on div "Google - Create Document Create a new document per Participant and insert data …" at bounding box center [452, 110] width 372 height 52
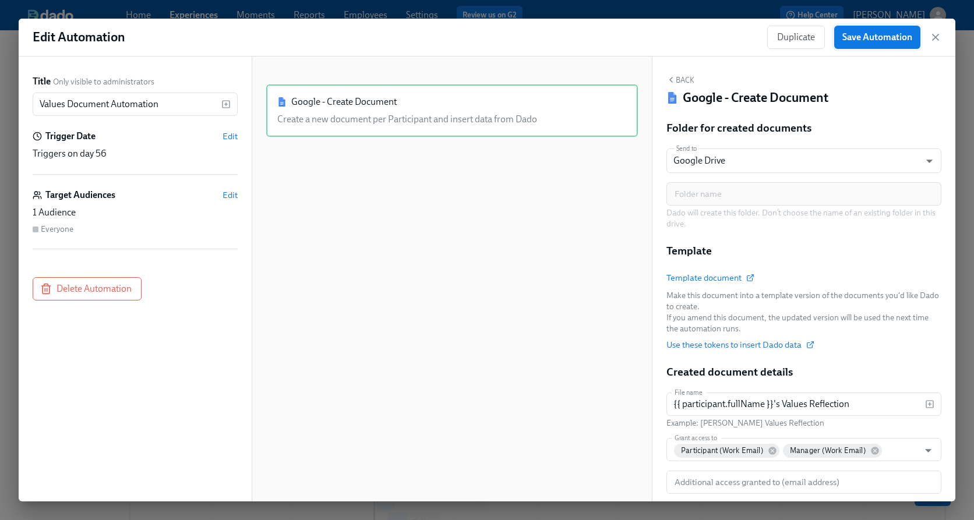
click at [873, 43] on span "Save Automation" at bounding box center [877, 37] width 70 height 12
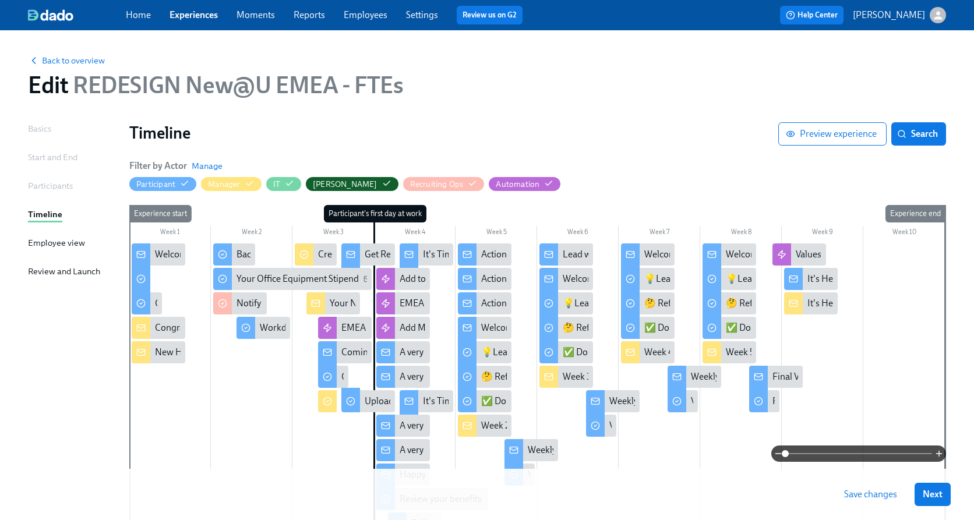
drag, startPoint x: 878, startPoint y: 493, endPoint x: 757, endPoint y: 426, distance: 138.2
click at [878, 494] on span "Save changes" at bounding box center [870, 495] width 53 height 12
click at [87, 65] on span "Back to overview" at bounding box center [66, 61] width 77 height 12
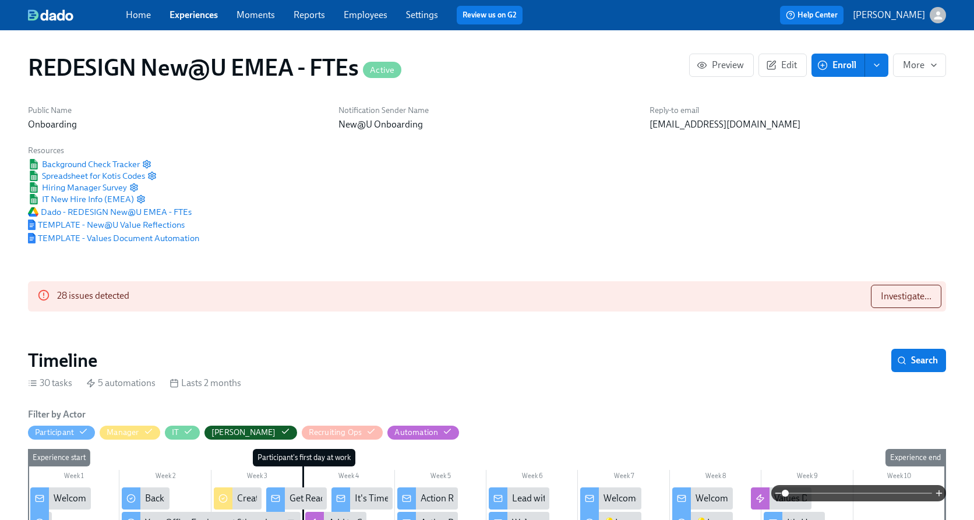
scroll to position [0, 6623]
click at [192, 10] on link "Experiences" at bounding box center [194, 14] width 48 height 11
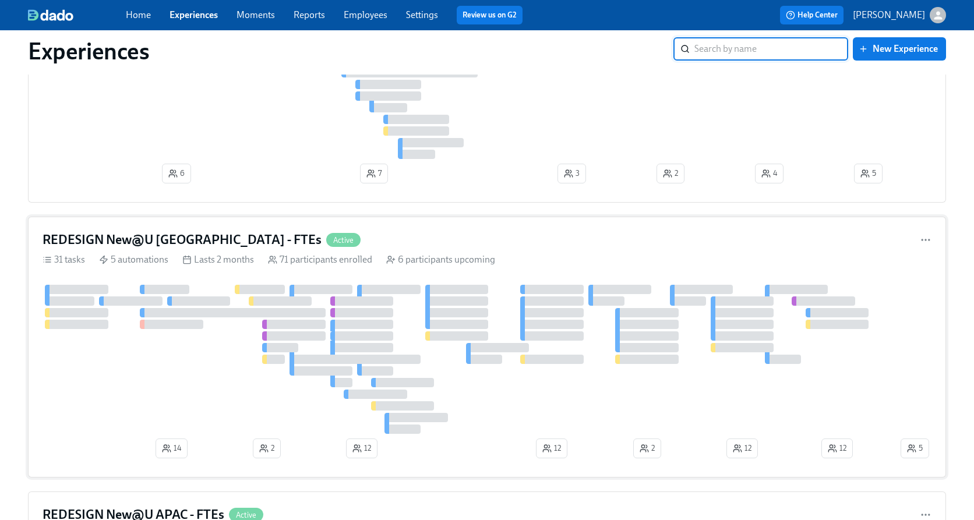
scroll to position [245, 0]
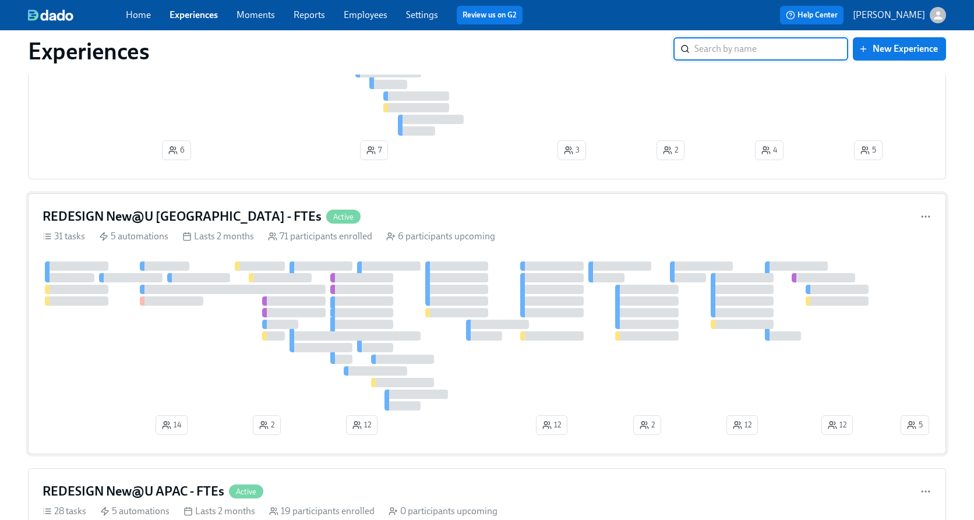
click at [538, 223] on div "REDESIGN New@U [GEOGRAPHIC_DATA] - FTEs Active" at bounding box center [487, 216] width 889 height 17
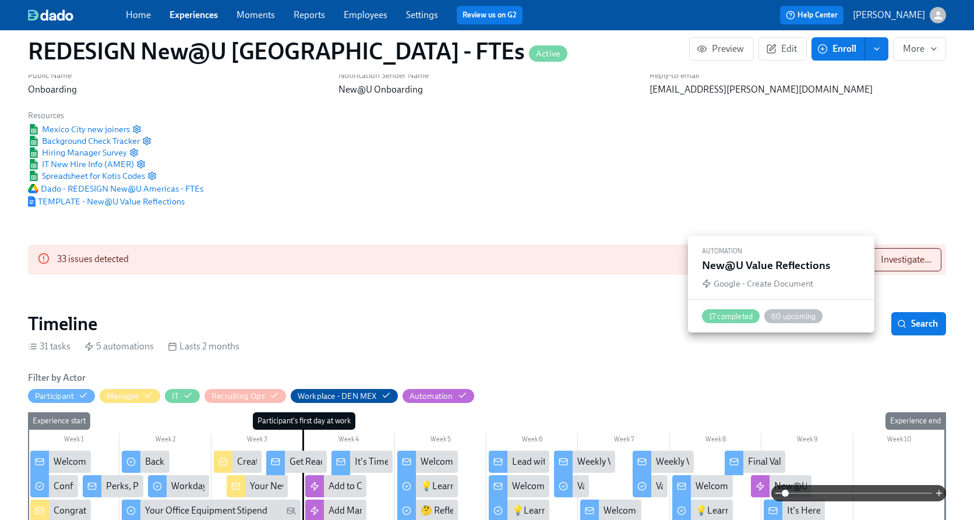
scroll to position [0, 8832]
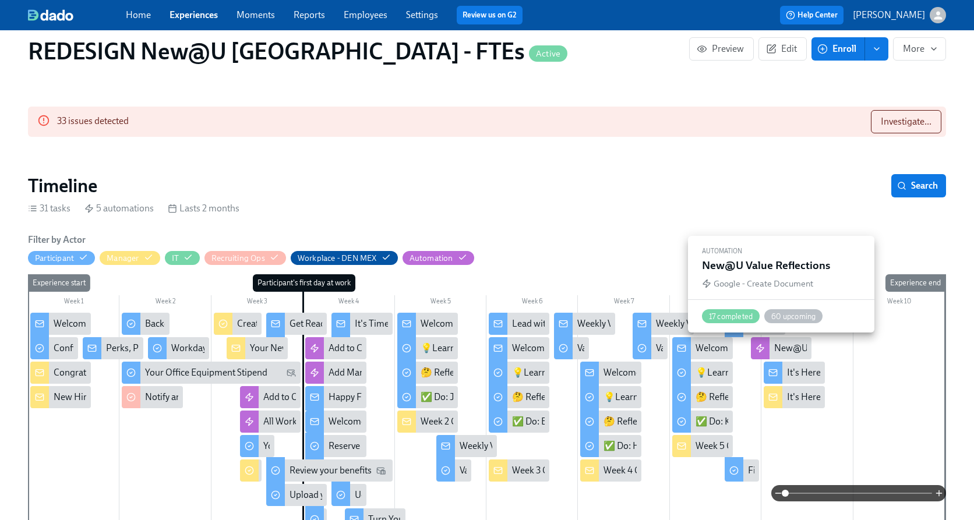
click at [783, 347] on div "New@U Value Reflections" at bounding box center [825, 348] width 103 height 13
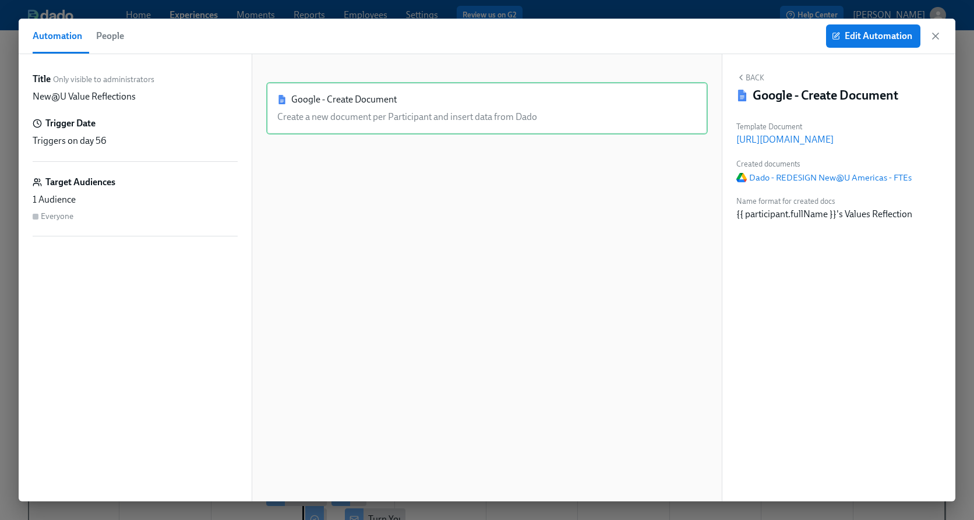
click at [760, 74] on button "Back" at bounding box center [750, 77] width 28 height 9
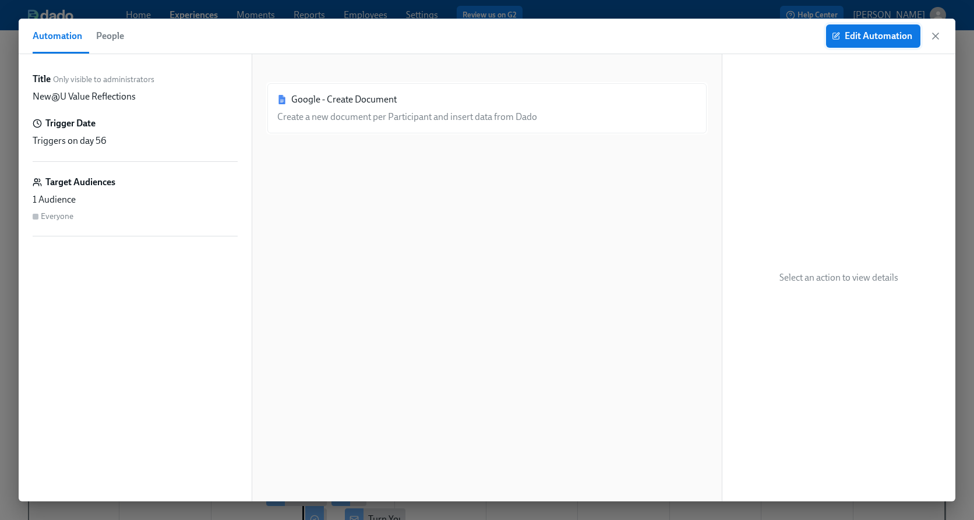
click at [876, 33] on span "Edit Automation" at bounding box center [873, 36] width 78 height 12
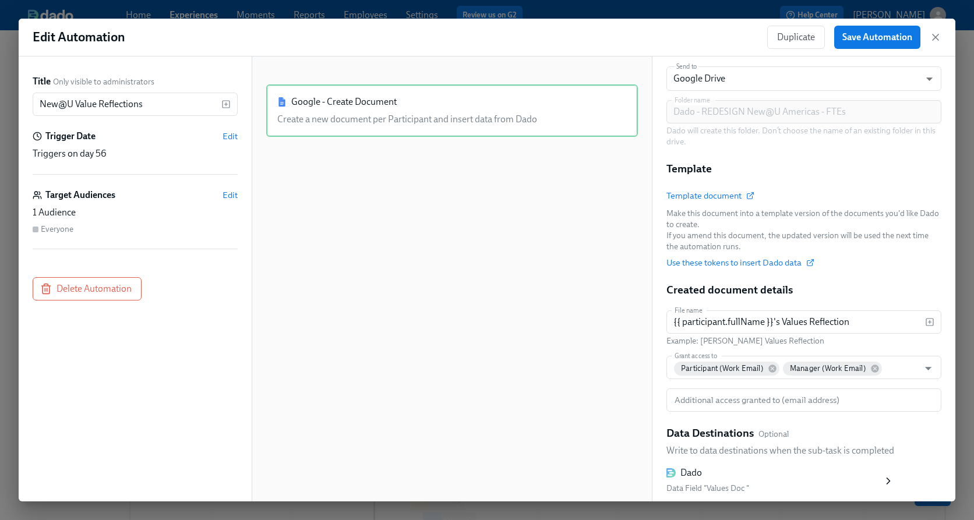
scroll to position [83, 0]
click at [708, 197] on span "Template document" at bounding box center [709, 195] width 87 height 12
click at [933, 37] on icon "button" at bounding box center [936, 37] width 12 height 12
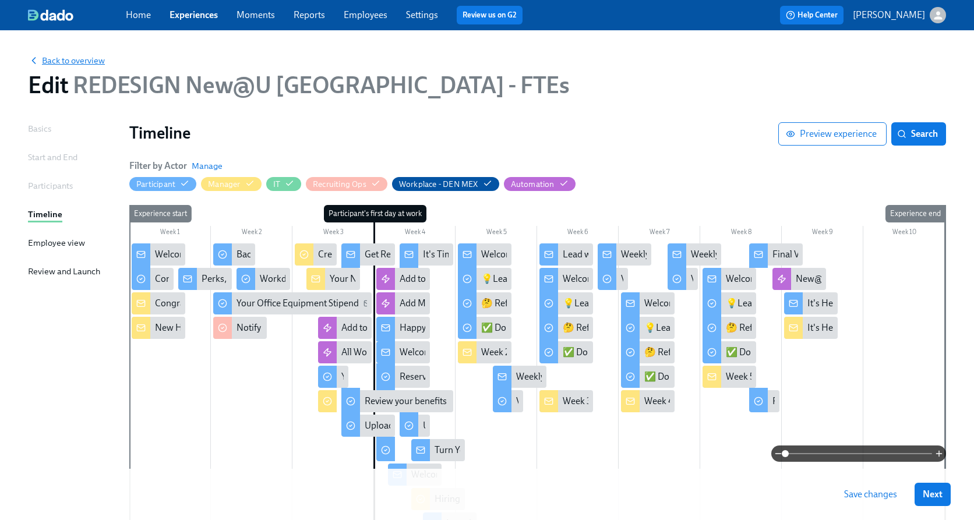
click at [75, 59] on span "Back to overview" at bounding box center [66, 61] width 77 height 12
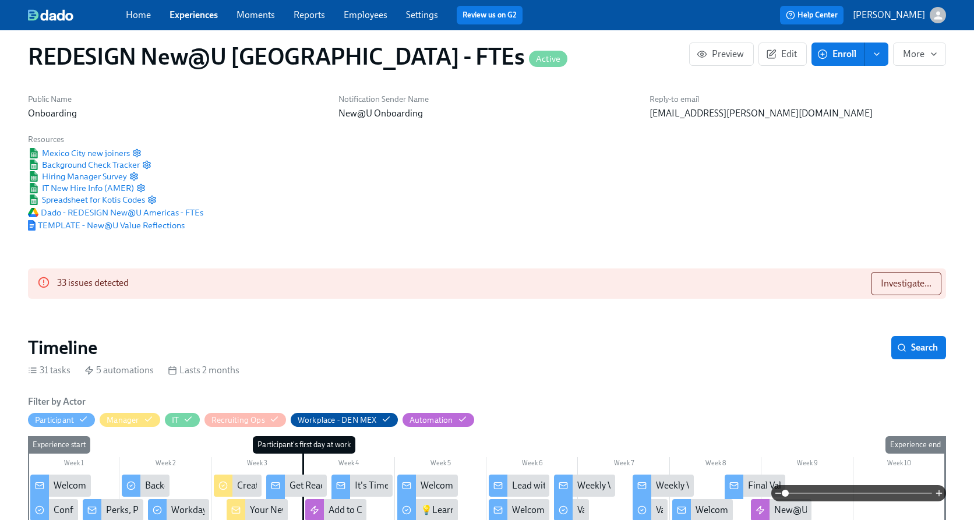
scroll to position [0, 8832]
click at [883, 291] on button "Investigate..." at bounding box center [906, 283] width 70 height 23
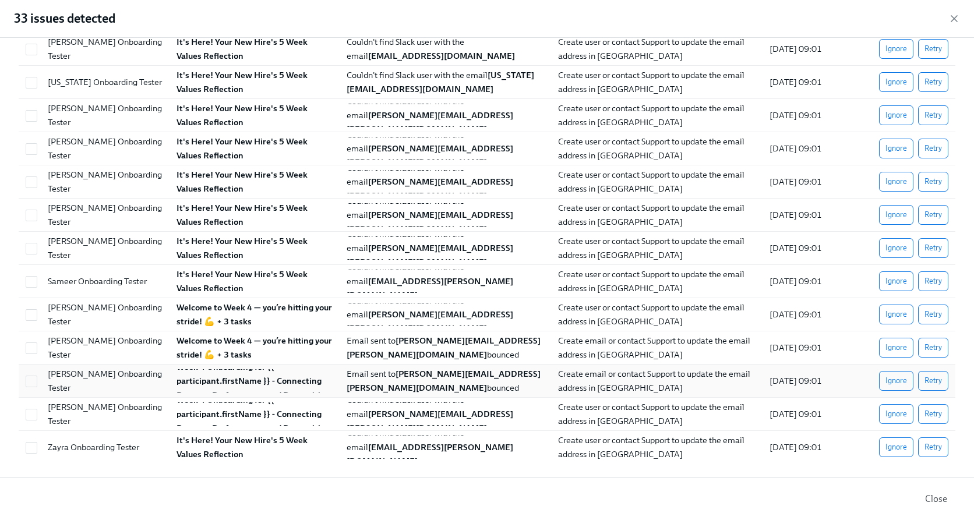
scroll to position [0, 0]
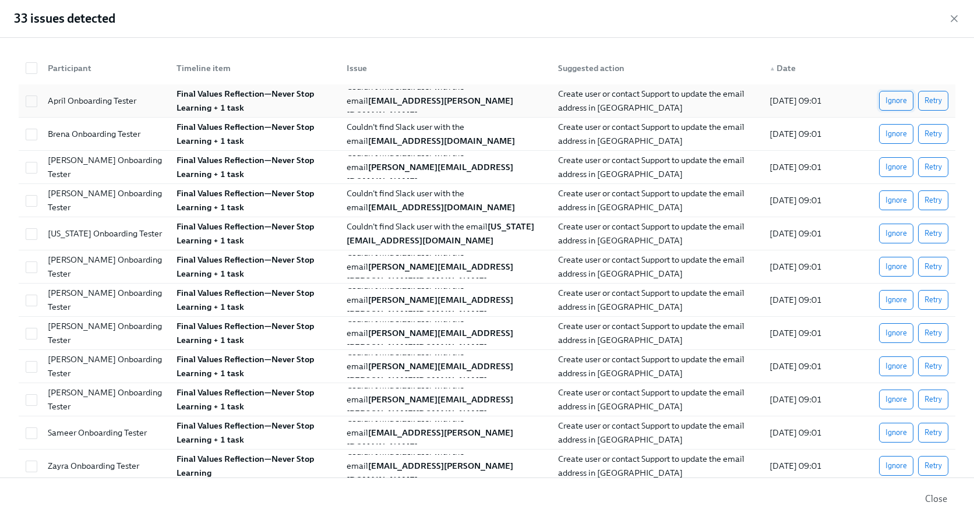
click at [898, 100] on span "Ignore" at bounding box center [896, 101] width 22 height 12
click at [894, 128] on span "Ignore" at bounding box center [896, 134] width 22 height 12
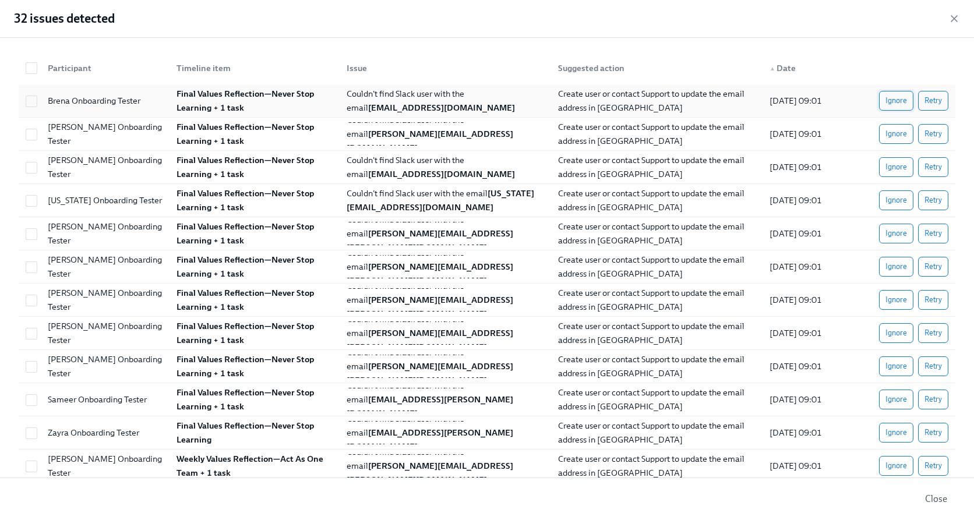
click at [894, 128] on span "Ignore" at bounding box center [896, 134] width 22 height 12
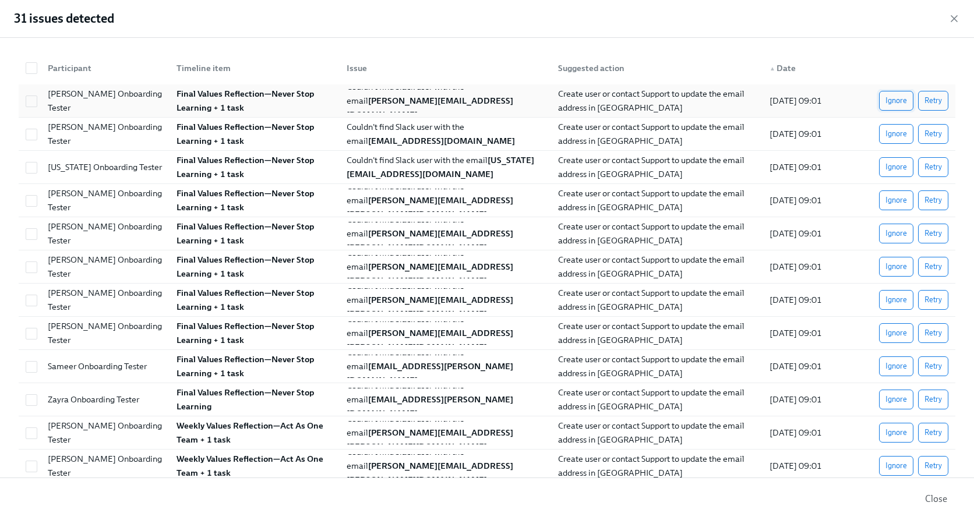
click at [894, 106] on span "Ignore" at bounding box center [896, 101] width 22 height 12
click at [894, 128] on span "Ignore" at bounding box center [896, 134] width 22 height 12
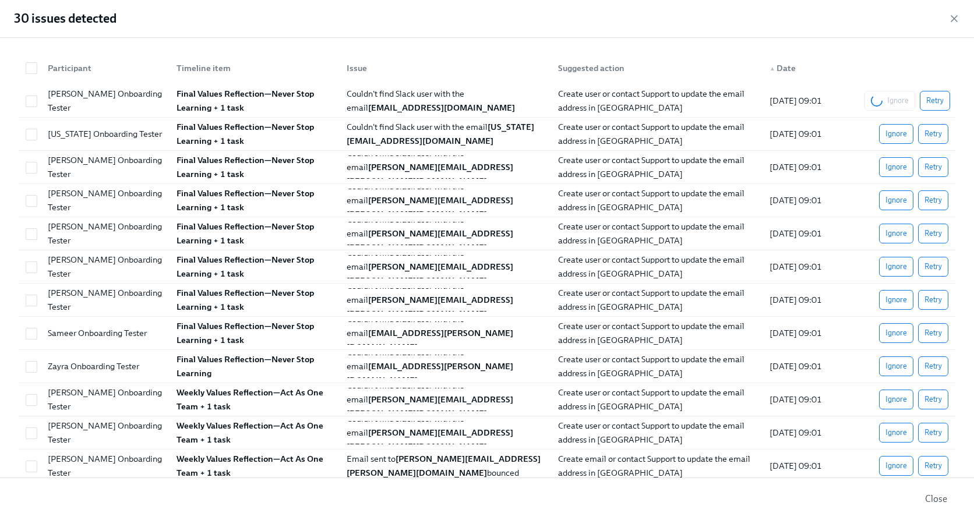
scroll to position [0, 18770]
click at [894, 106] on div "Ignore Retry" at bounding box center [908, 101] width 86 height 20
click at [894, 128] on span "Ignore" at bounding box center [896, 134] width 22 height 12
click at [894, 124] on div "Ignore Retry" at bounding box center [907, 134] width 84 height 20
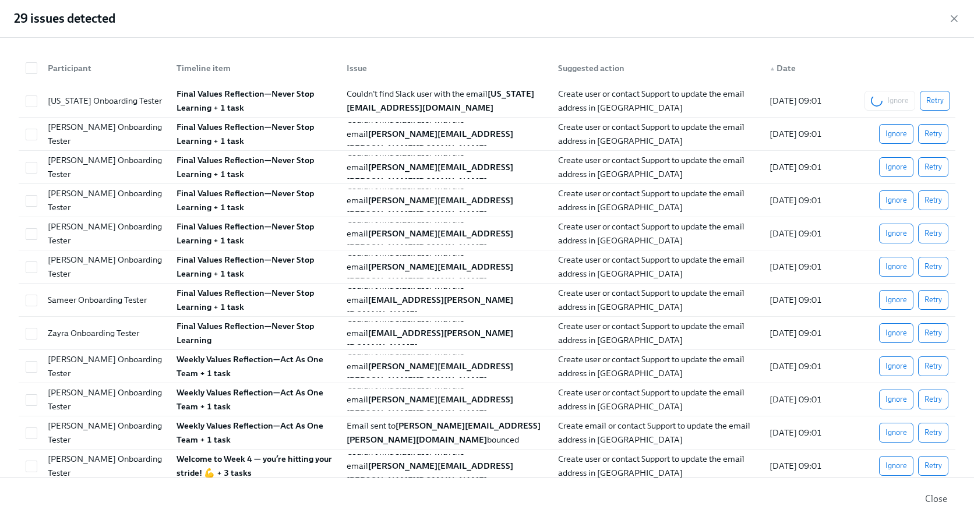
click at [894, 106] on div "Ignore Retry" at bounding box center [908, 101] width 86 height 20
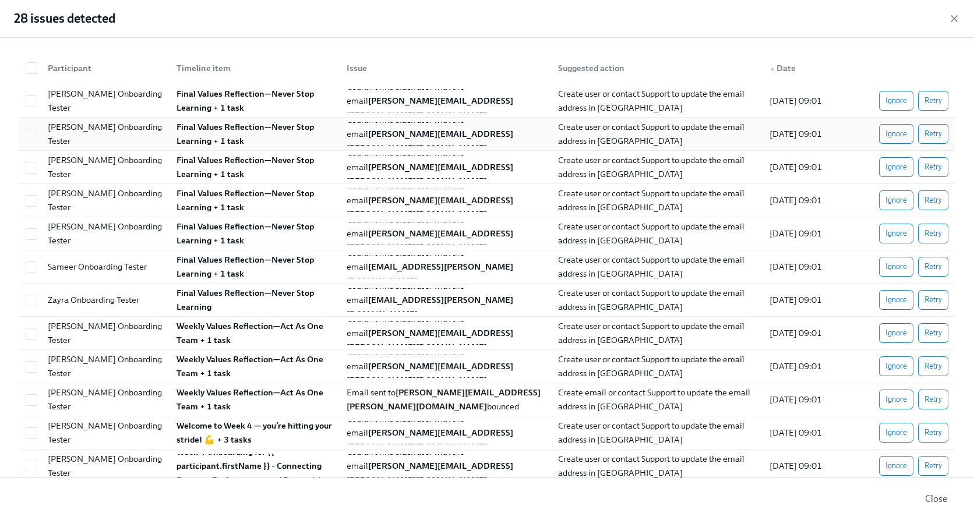
click at [38, 105] on div at bounding box center [31, 100] width 21 height 13
checkbox input "true"
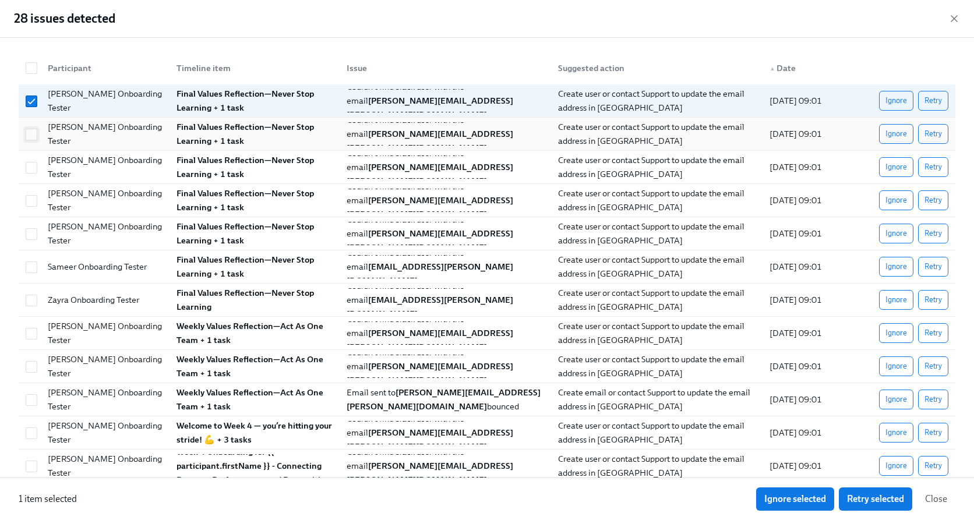
click at [31, 136] on input "checkbox" at bounding box center [31, 134] width 10 height 10
checkbox input "true"
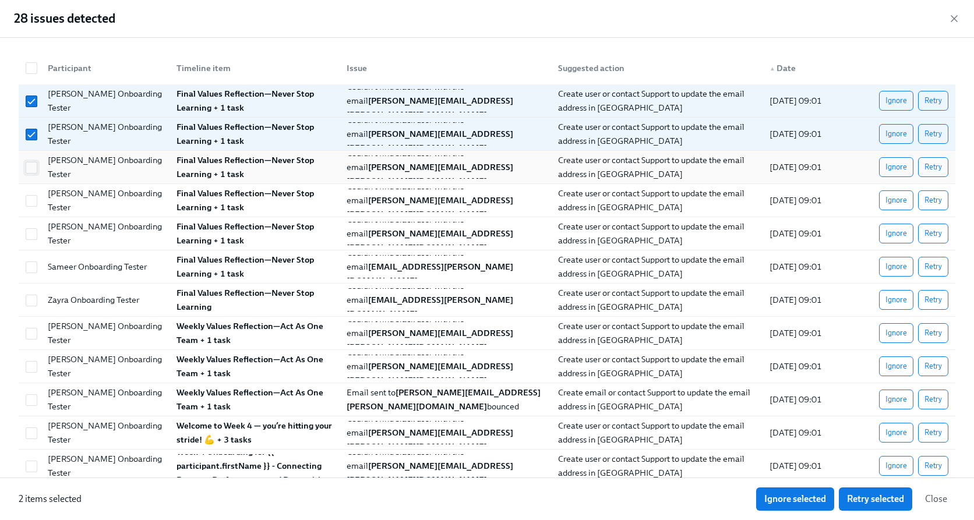
click at [33, 162] on span at bounding box center [32, 168] width 12 height 12
checkbox input "true"
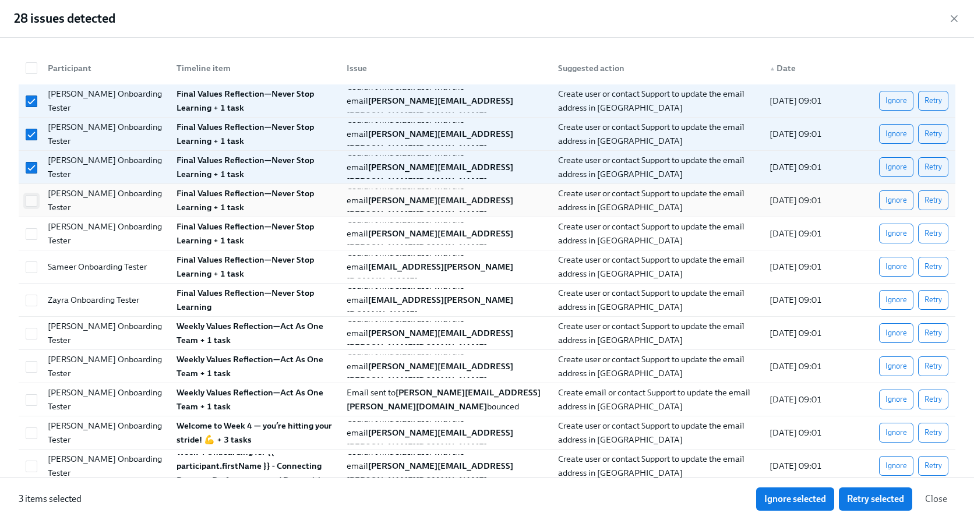
click at [32, 197] on input "checkbox" at bounding box center [31, 201] width 10 height 10
checkbox input "true"
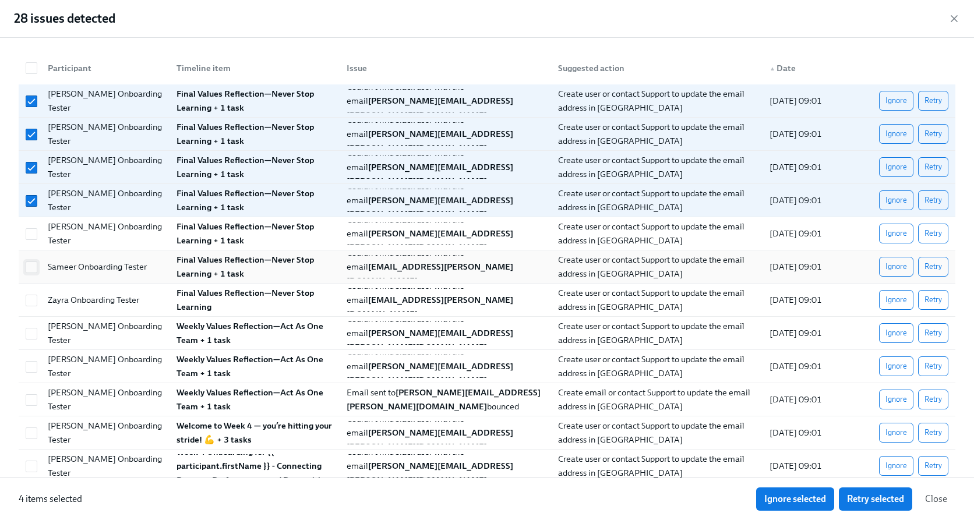
drag, startPoint x: 36, startPoint y: 238, endPoint x: 33, endPoint y: 273, distance: 35.1
click at [36, 238] on input "checkbox" at bounding box center [31, 234] width 10 height 10
checkbox input "true"
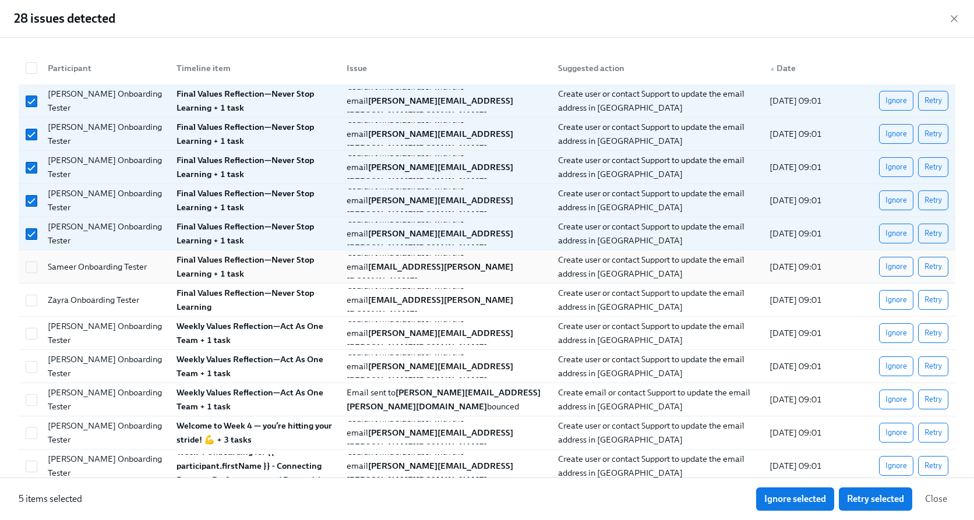
click at [33, 276] on div at bounding box center [29, 266] width 17 height 23
checkbox input "true"
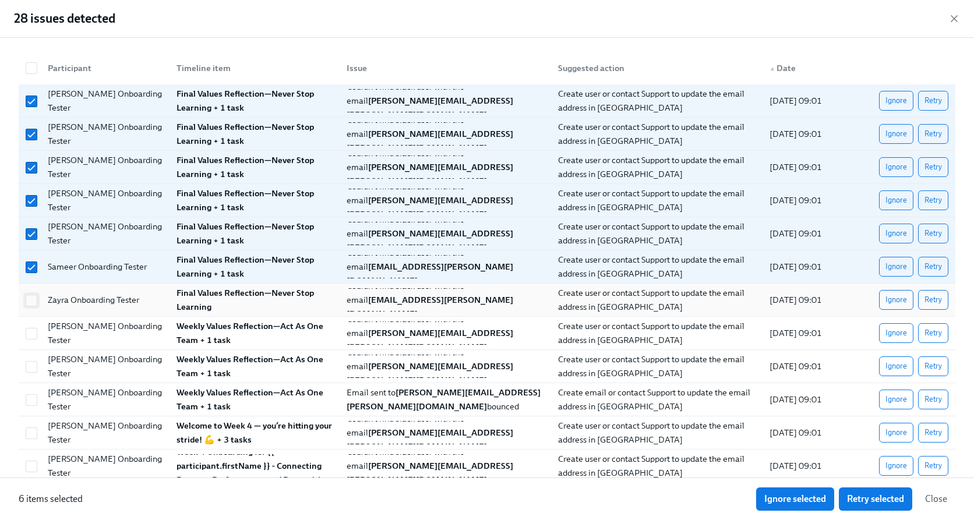
click at [33, 297] on input "checkbox" at bounding box center [31, 300] width 10 height 10
checkbox input "true"
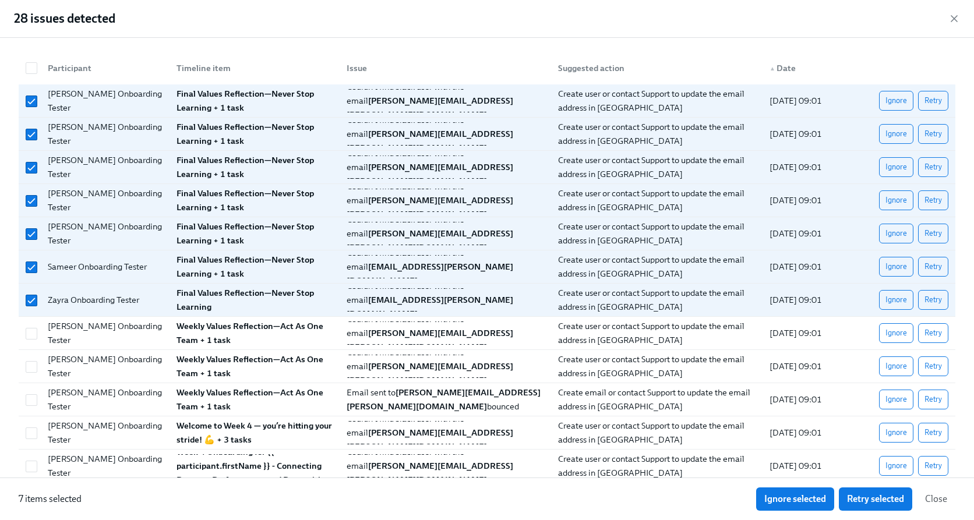
click at [774, 501] on span "Ignore selected" at bounding box center [795, 499] width 62 height 12
click at [954, 19] on icon "button" at bounding box center [954, 19] width 6 height 6
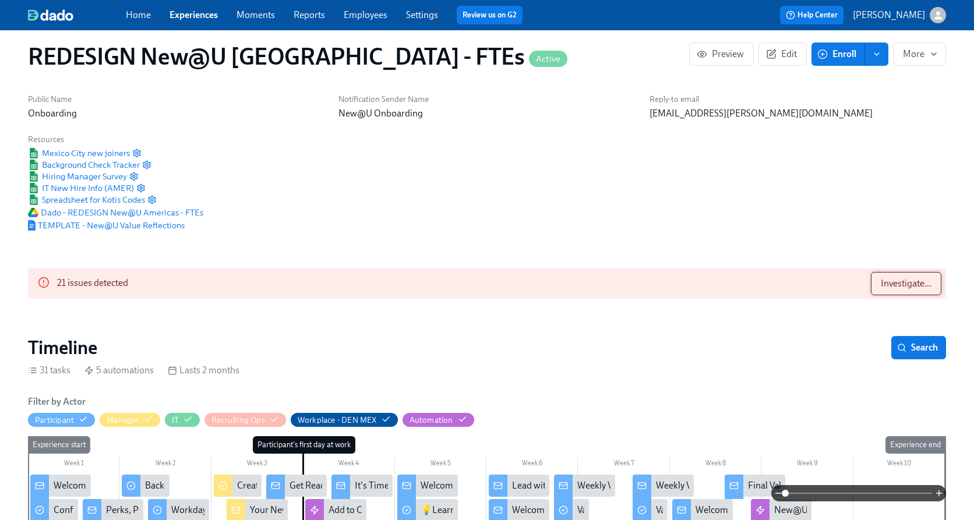
click at [905, 280] on span "Investigate..." at bounding box center [906, 284] width 51 height 12
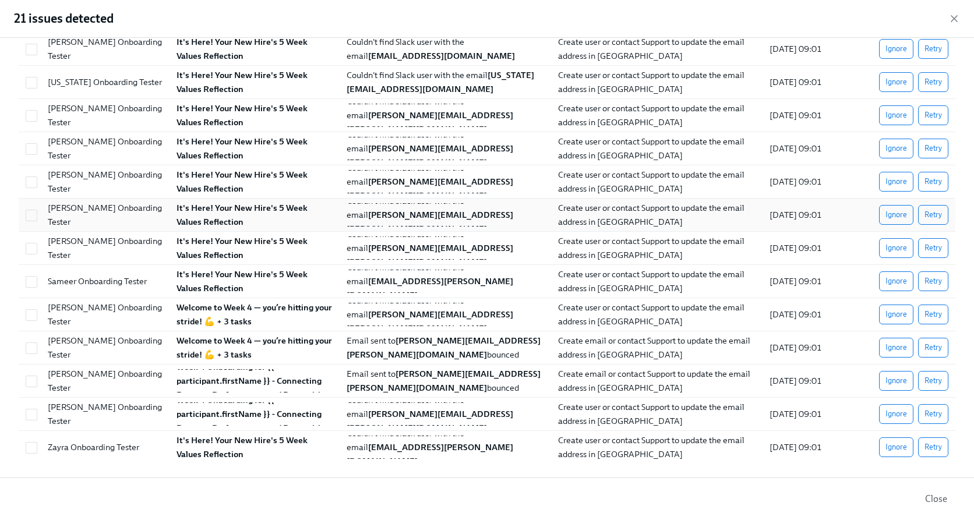
scroll to position [0, 0]
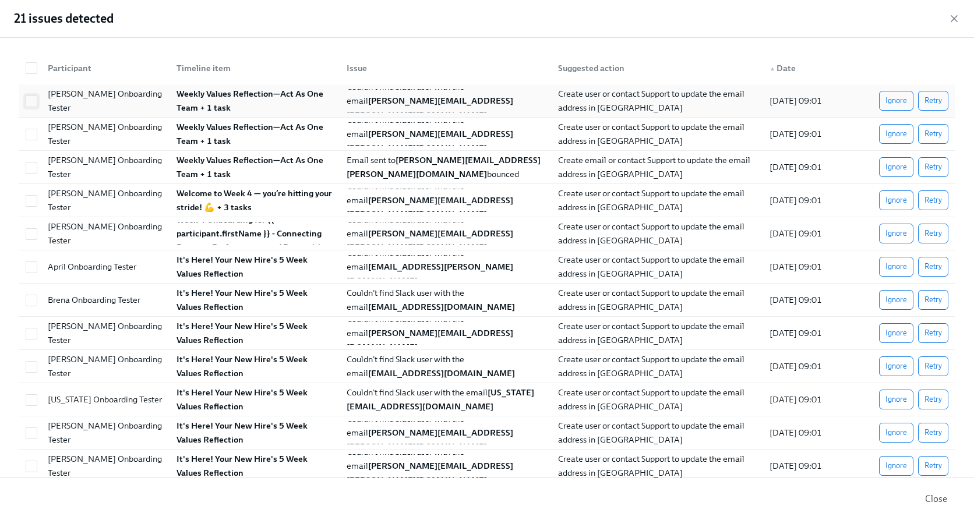
click at [34, 100] on input "checkbox" at bounding box center [31, 101] width 10 height 10
checkbox input "true"
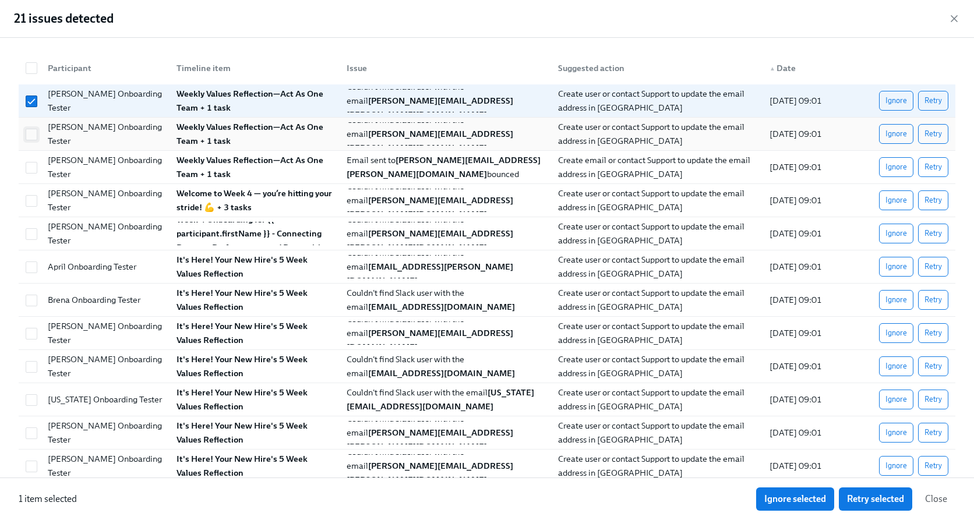
click at [34, 139] on input "checkbox" at bounding box center [31, 134] width 10 height 10
checkbox input "true"
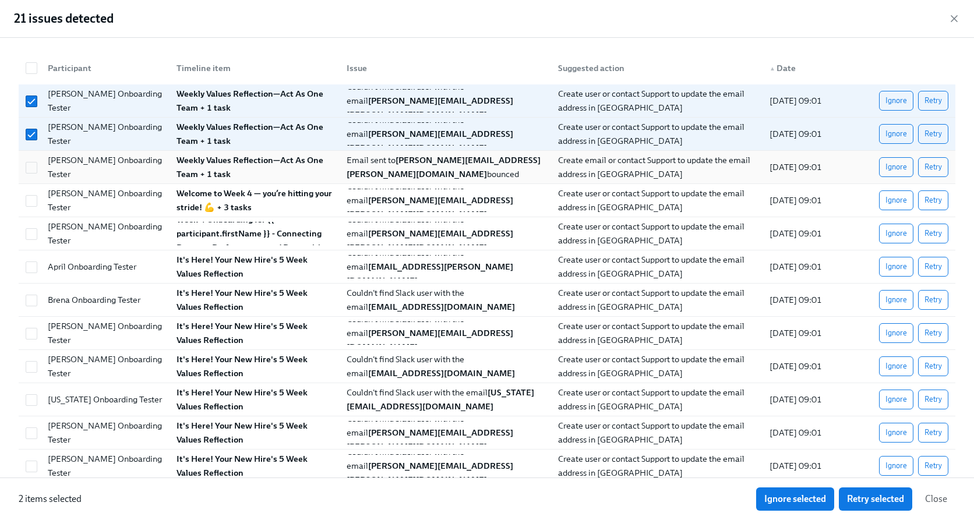
drag, startPoint x: 29, startPoint y: 168, endPoint x: 30, endPoint y: 177, distance: 8.9
click at [29, 168] on input "checkbox" at bounding box center [31, 168] width 10 height 10
checkbox input "true"
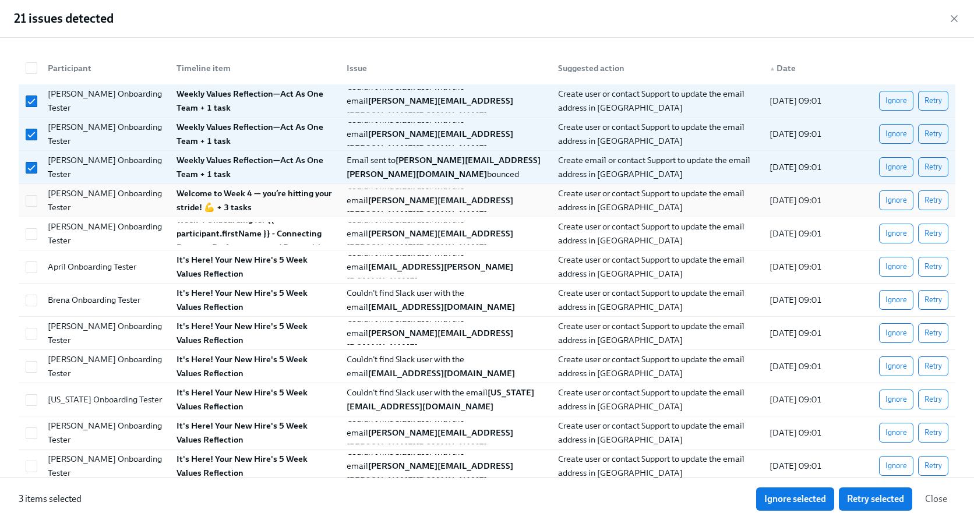
click at [31, 207] on div at bounding box center [29, 200] width 17 height 23
checkbox input "true"
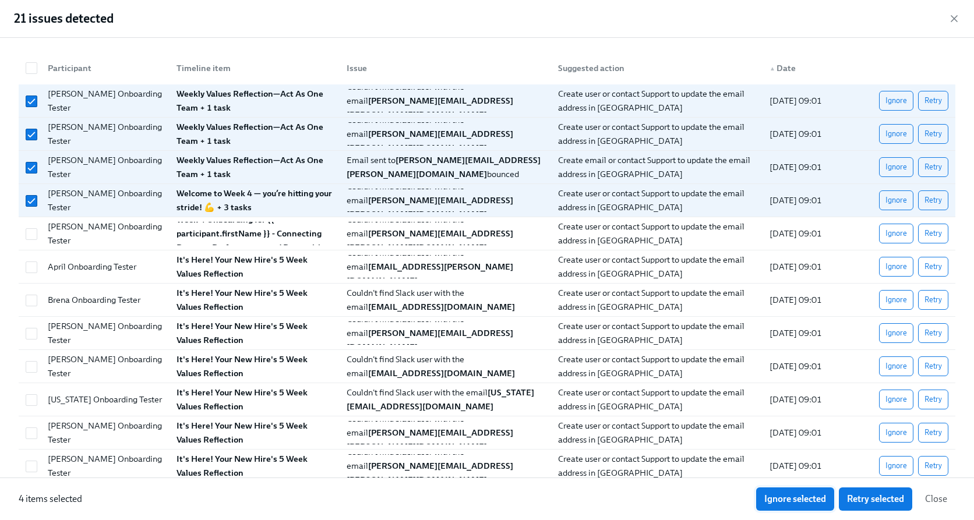
click at [782, 493] on span "Ignore selected" at bounding box center [795, 499] width 62 height 12
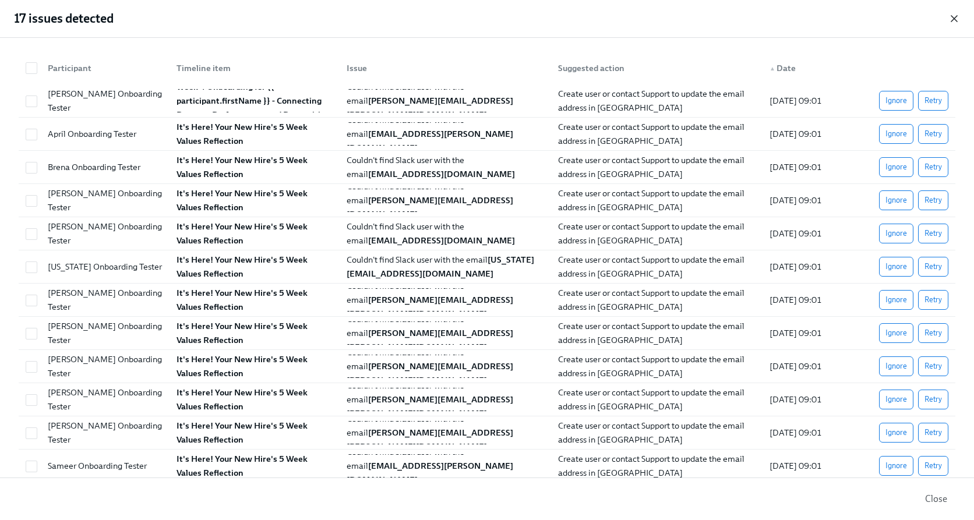
click at [954, 17] on icon "button" at bounding box center [954, 19] width 12 height 12
